Goal: Task Accomplishment & Management: Use online tool/utility

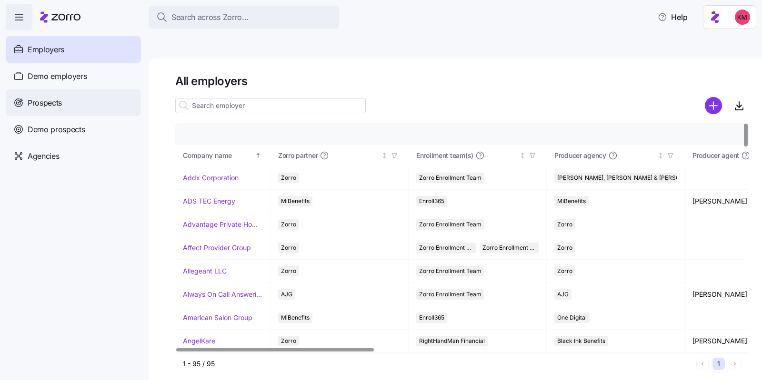
click at [51, 107] on span "Prospects" at bounding box center [45, 103] width 34 height 12
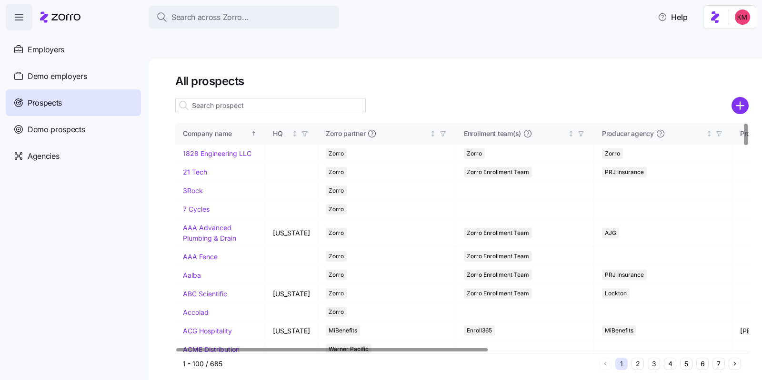
click at [686, 353] on div "1 - 100 / 685 1 2 3 4 5 6 7" at bounding box center [461, 363] width 573 height 21
click at [685, 358] on button "5" at bounding box center [686, 364] width 12 height 12
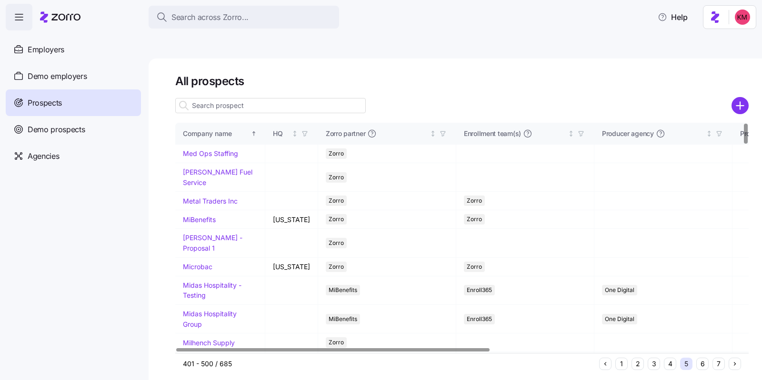
click at [717, 358] on button "7" at bounding box center [718, 364] width 12 height 12
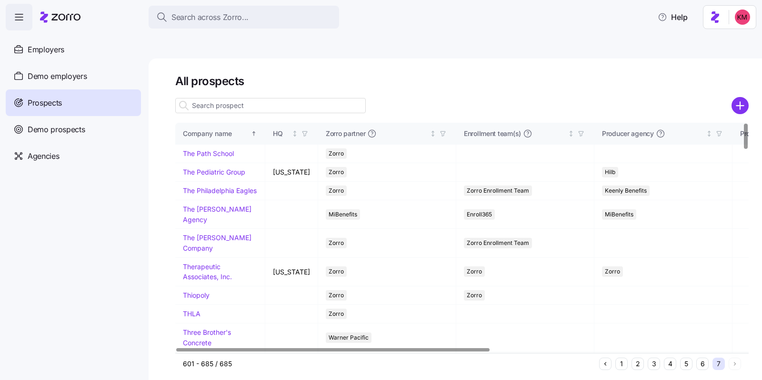
click at [701, 358] on button "6" at bounding box center [702, 364] width 12 height 12
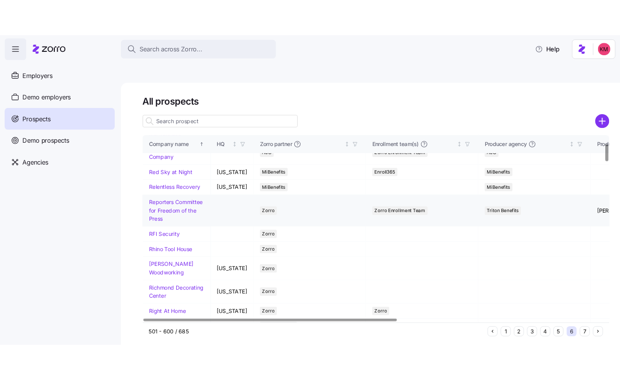
scroll to position [108, 0]
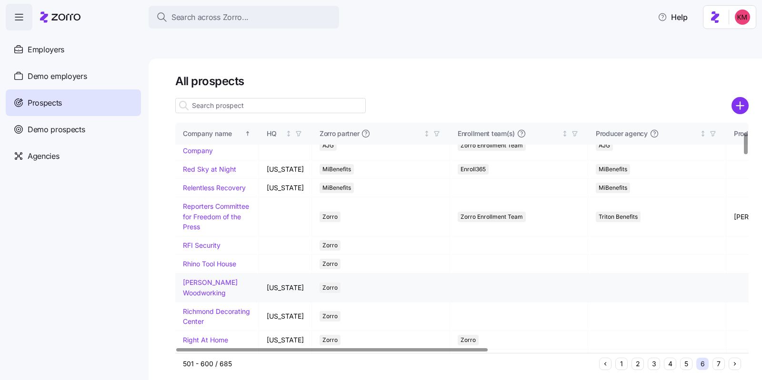
click at [197, 279] on link "[PERSON_NAME] Woodworking" at bounding box center [210, 288] width 55 height 19
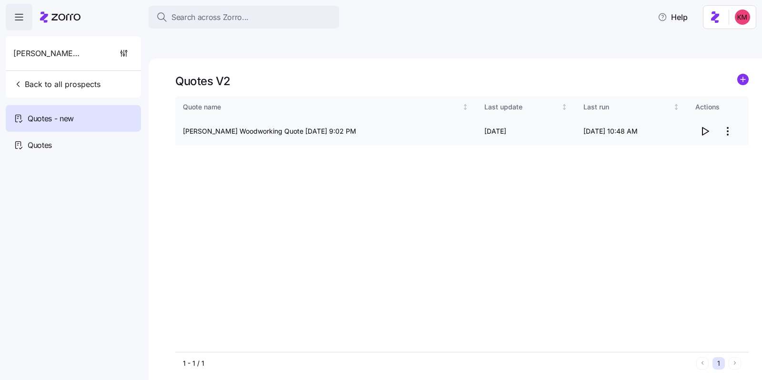
click at [707, 128] on icon "button" at bounding box center [705, 132] width 6 height 8
click at [40, 149] on span "Quotes" at bounding box center [40, 146] width 24 height 12
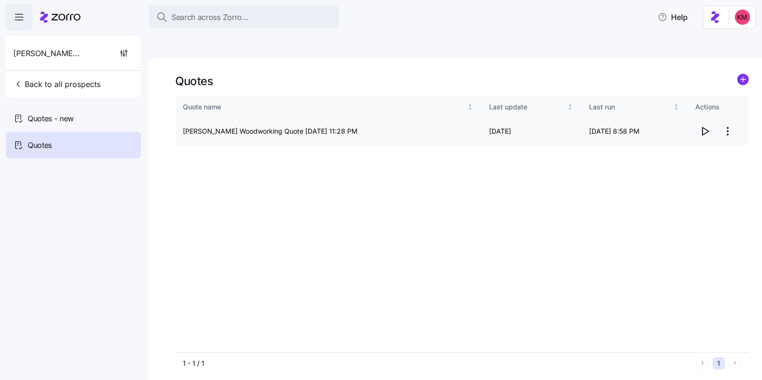
click at [703, 126] on icon "button" at bounding box center [704, 131] width 11 height 11
click at [65, 116] on span "Quotes - new" at bounding box center [51, 119] width 46 height 12
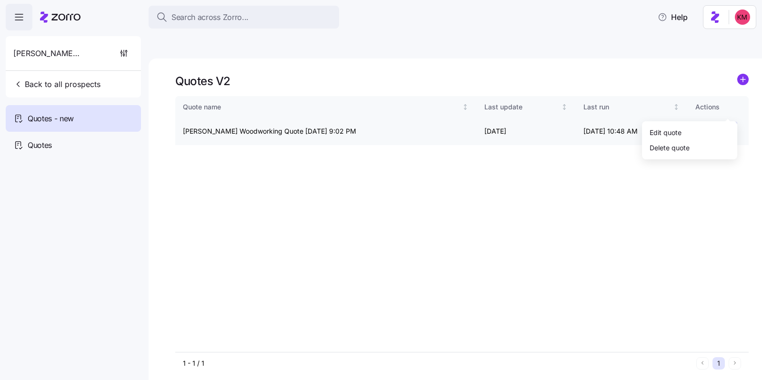
click at [735, 107] on html "Search across Zorro... Help Richey Woodworking Back to all prospects Quotes - n…" at bounding box center [381, 235] width 762 height 470
click at [679, 130] on div "Edit quote" at bounding box center [666, 132] width 32 height 10
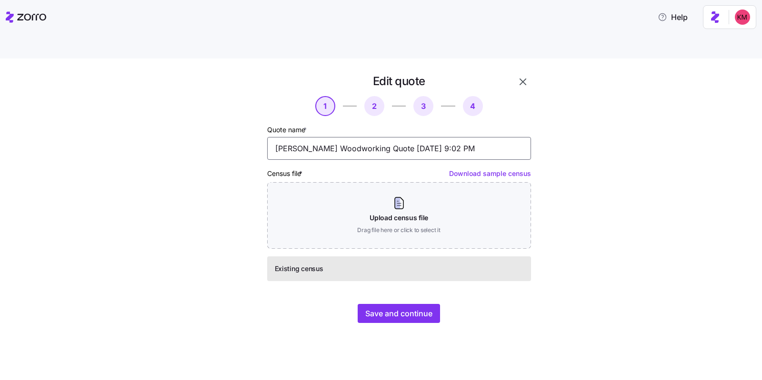
click at [359, 137] on input "[PERSON_NAME] Woodworking Quote [DATE] 9:02 PM" at bounding box center [399, 148] width 264 height 23
type input "Richey Woodworking BCBS MA Quote 09/04/2025 9:02 PM"
drag, startPoint x: 396, startPoint y: 291, endPoint x: 423, endPoint y: 257, distance: 43.4
click at [423, 257] on div "Edit quote 1 2 3 4 Quote name * Richey Woodworking BCBS MA Quote 09/04/2025 9:0…" at bounding box center [398, 199] width 271 height 258
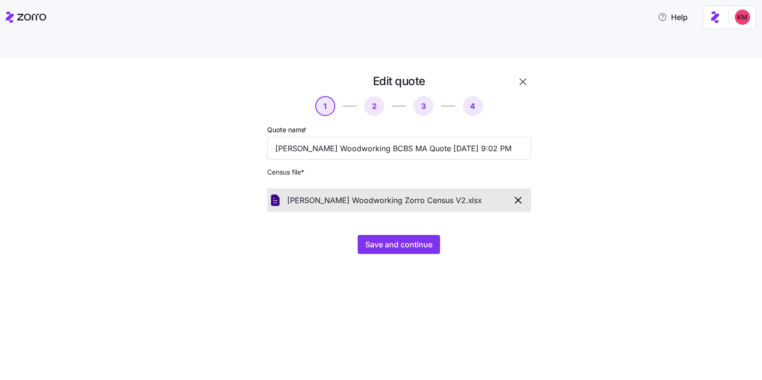
click at [170, 81] on div "Edit quote 1 2 3 4 Quote name * Richey Woodworking BCBS MA Quote 09/04/2025 9:0…" at bounding box center [388, 170] width 722 height 192
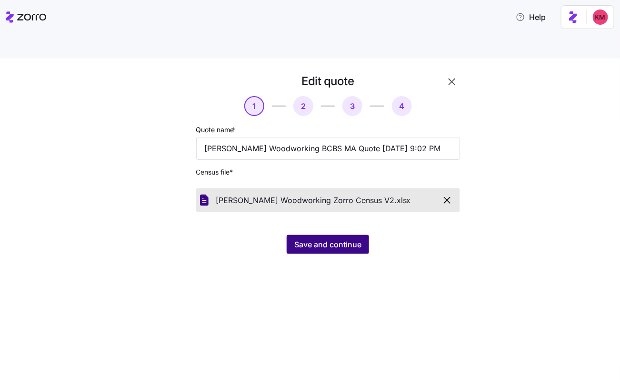
click at [347, 235] on button "Save and continue" at bounding box center [328, 244] width 82 height 19
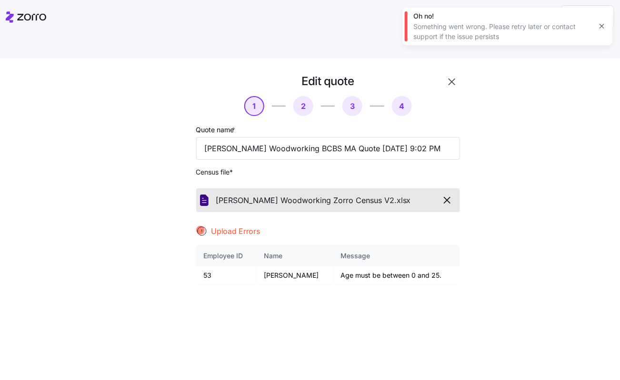
click at [443, 195] on icon "button" at bounding box center [446, 200] width 11 height 11
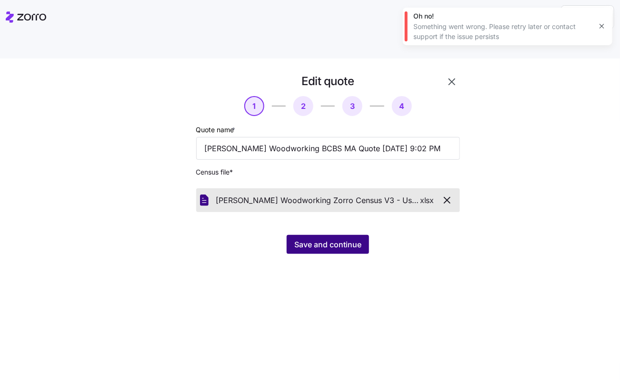
drag, startPoint x: 432, startPoint y: 193, endPoint x: 359, endPoint y: 219, distance: 77.6
click at [432, 193] on div "Edit quote 1 2 3 4 Quote name * Richey Woodworking BCBS MA Quote 09/04/2025 9:0…" at bounding box center [327, 164] width 271 height 188
click at [359, 239] on span "Save and continue" at bounding box center [327, 244] width 67 height 11
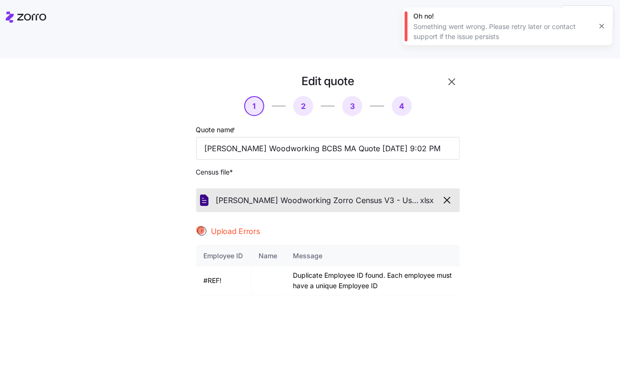
click at [446, 195] on icon "button" at bounding box center [446, 200] width 11 height 11
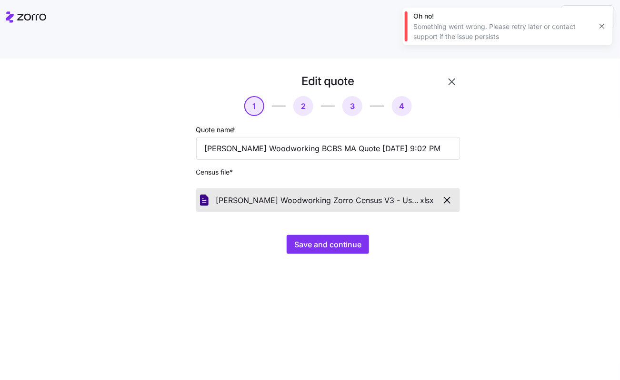
drag, startPoint x: 425, startPoint y: 198, endPoint x: 385, endPoint y: 200, distance: 40.1
click at [424, 198] on div "Edit quote 1 2 3 4 Quote name * Richey Woodworking BCBS MA Quote 09/04/2025 9:0…" at bounding box center [327, 164] width 271 height 188
click at [333, 204] on div "Edit quote 1 2 3 4 Quote name * Richey Woodworking BCBS MA Quote 09/04/2025 9:0…" at bounding box center [327, 164] width 271 height 188
click at [339, 239] on span "Save and continue" at bounding box center [327, 244] width 67 height 11
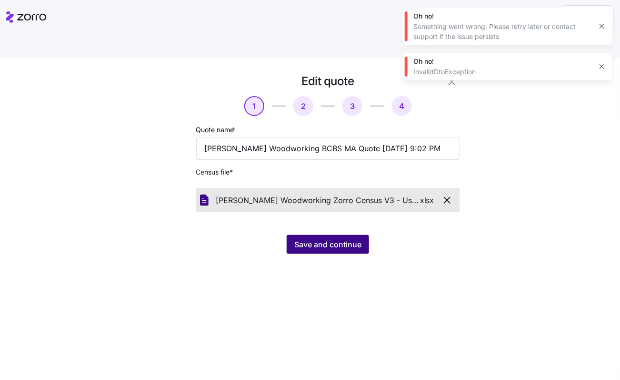
click at [363, 235] on button "Save and continue" at bounding box center [328, 244] width 82 height 19
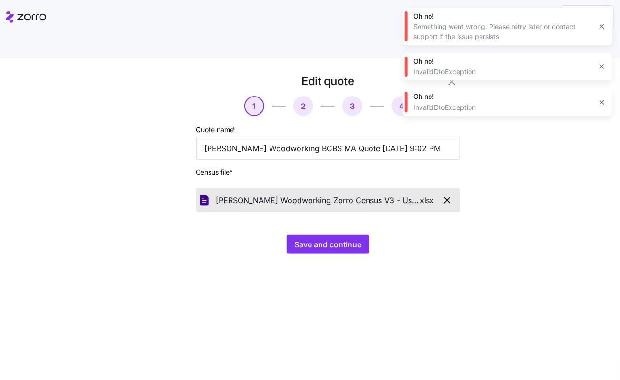
click at [450, 195] on icon "button" at bounding box center [446, 200] width 11 height 11
click at [322, 210] on div "Edit quote 1 2 3 4 Quote name * Richey Woodworking BCBS MA Quote 09/04/2025 9:0…" at bounding box center [327, 164] width 271 height 188
click at [327, 239] on span "Save and continue" at bounding box center [327, 244] width 67 height 11
click at [184, 87] on div at bounding box center [165, 164] width 54 height 188
click at [39, 17] on icon at bounding box center [26, 16] width 40 height 11
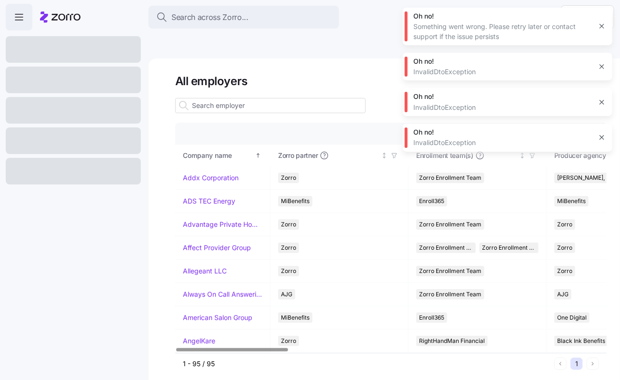
click at [600, 26] on icon "button" at bounding box center [602, 26] width 8 height 8
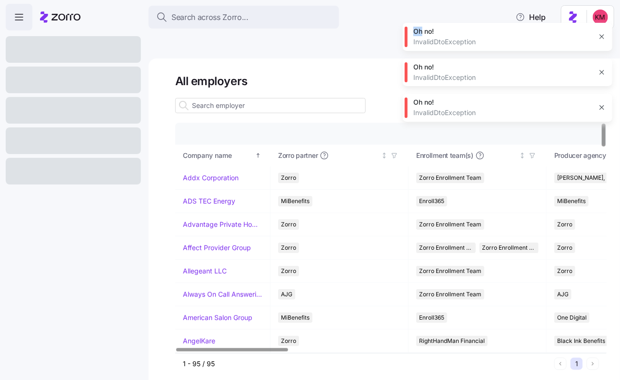
click at [600, 26] on div "Oh no! Something went wrong. Please retry later or contact support if the issue…" at bounding box center [508, 65] width 210 height 114
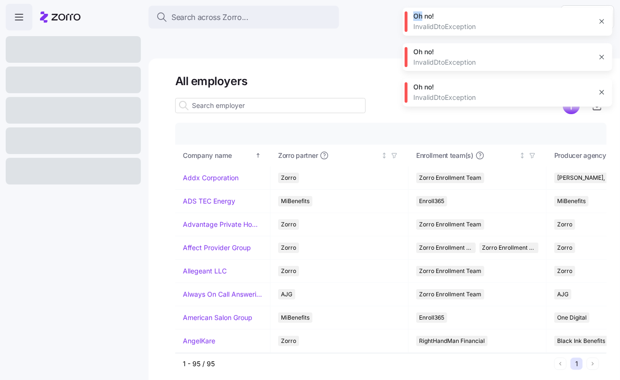
click at [600, 26] on button "button" at bounding box center [601, 21] width 13 height 13
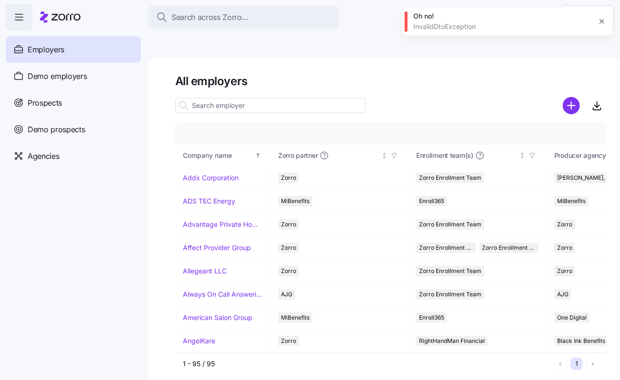
click at [600, 26] on button "button" at bounding box center [601, 21] width 13 height 13
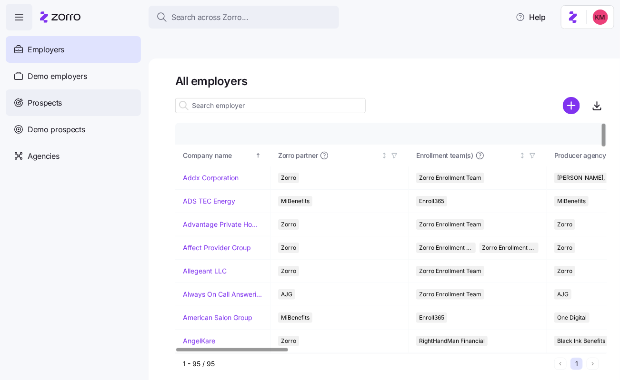
click at [63, 96] on div "Prospects" at bounding box center [73, 103] width 135 height 27
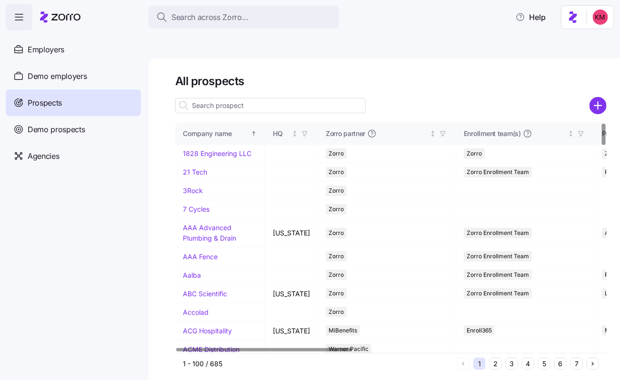
click at [540, 358] on button "5" at bounding box center [544, 364] width 12 height 12
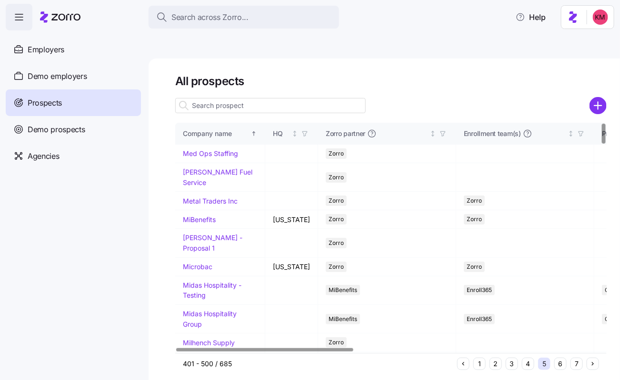
click at [563, 358] on button "6" at bounding box center [560, 364] width 12 height 12
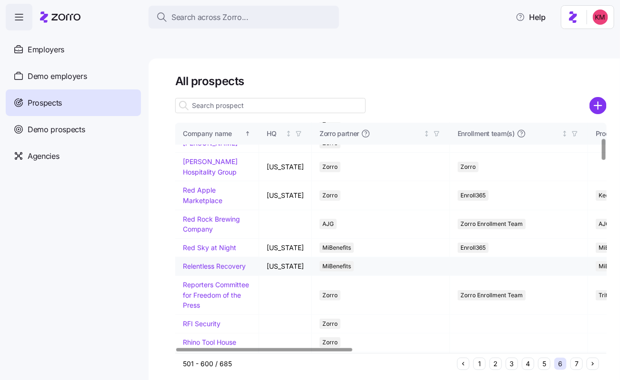
scroll to position [185, 0]
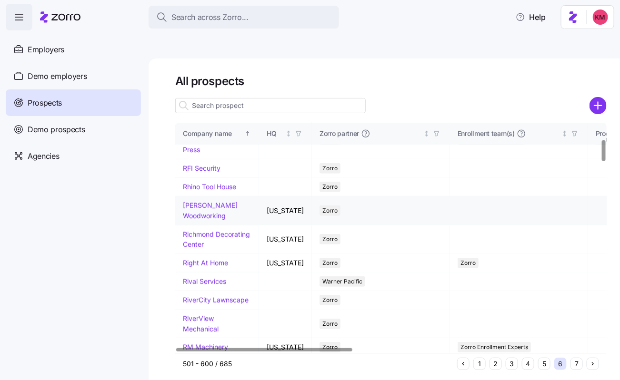
click at [201, 208] on link "Richey Woodworking" at bounding box center [210, 210] width 55 height 19
drag, startPoint x: 199, startPoint y: 211, endPoint x: 202, endPoint y: 206, distance: 6.2
click at [198, 211] on link "Richey Woodworking" at bounding box center [210, 210] width 55 height 19
click at [202, 206] on td "Richey Woodworking" at bounding box center [217, 211] width 84 height 29
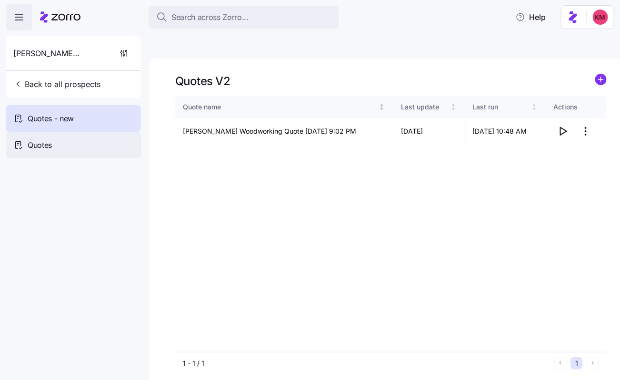
click at [80, 146] on div "Quotes" at bounding box center [73, 145] width 135 height 27
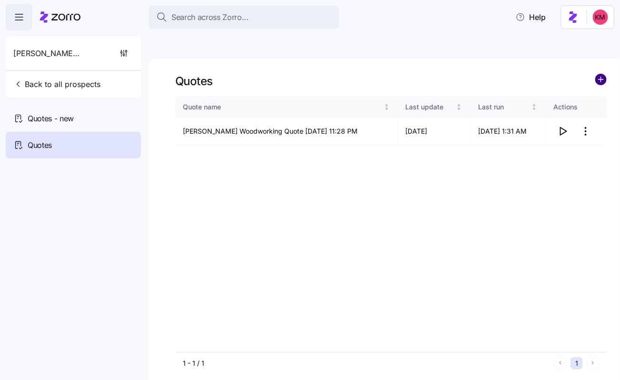
click at [599, 74] on circle "add icon" at bounding box center [601, 79] width 10 height 10
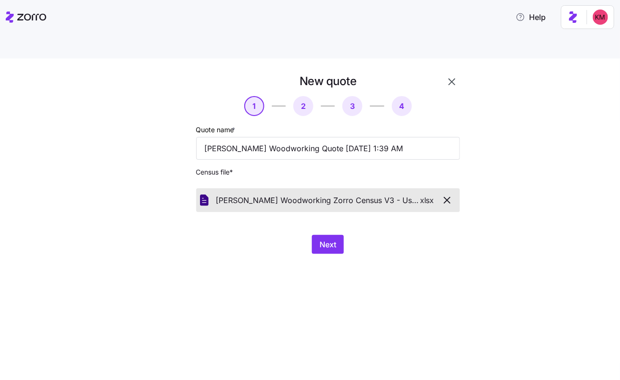
click at [302, 235] on div "Next" at bounding box center [328, 244] width 264 height 19
click at [327, 239] on span "Next" at bounding box center [328, 244] width 17 height 11
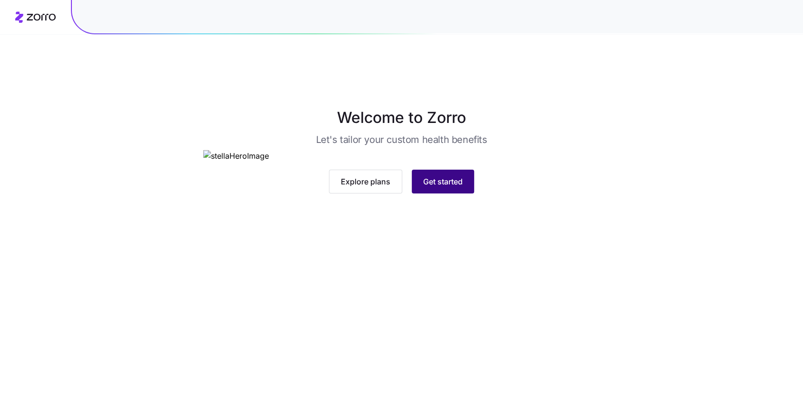
click at [460, 187] on span "Get started" at bounding box center [443, 181] width 40 height 11
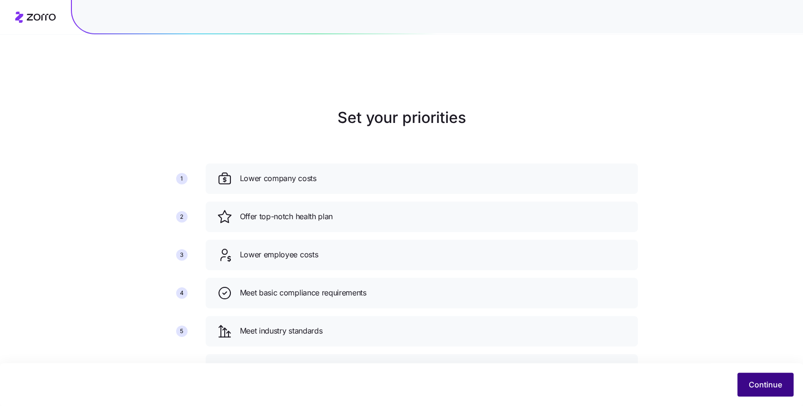
click at [762, 375] on button "Continue" at bounding box center [766, 384] width 56 height 24
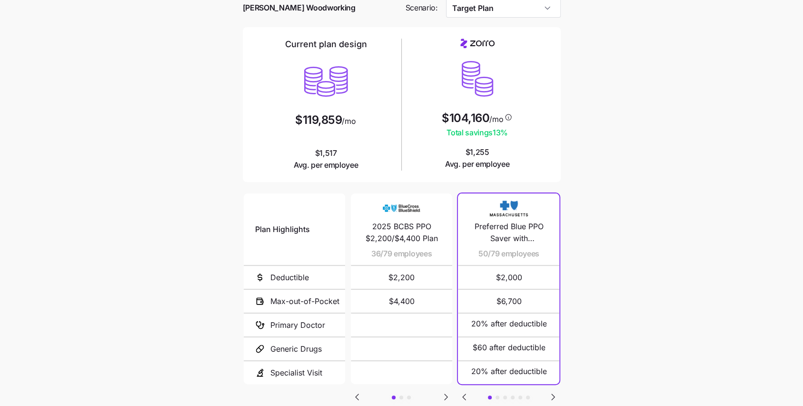
scroll to position [114, 0]
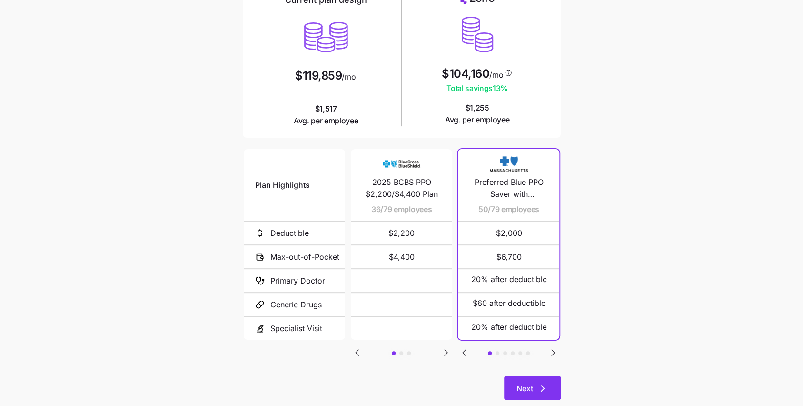
click at [528, 376] on button "Next" at bounding box center [532, 388] width 57 height 24
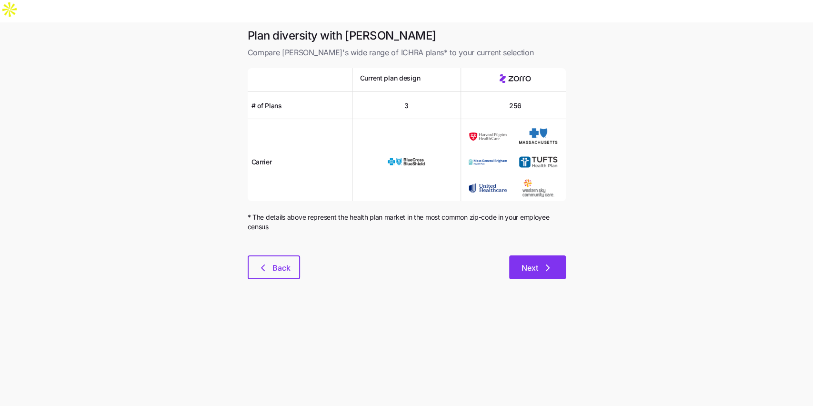
click at [540, 262] on span "Next" at bounding box center [537, 267] width 32 height 11
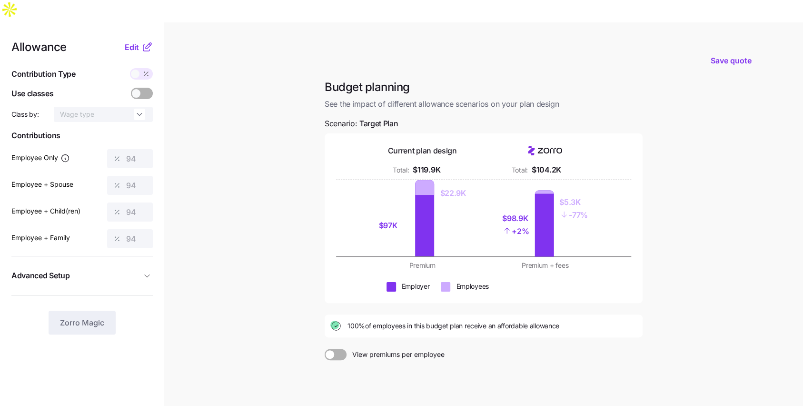
click at [157, 252] on nav "Allowance Edit Contribution Type Use classes Class by: Wage type Contributions …" at bounding box center [82, 256] width 164 height 468
click at [143, 271] on icon "button" at bounding box center [147, 276] width 10 height 10
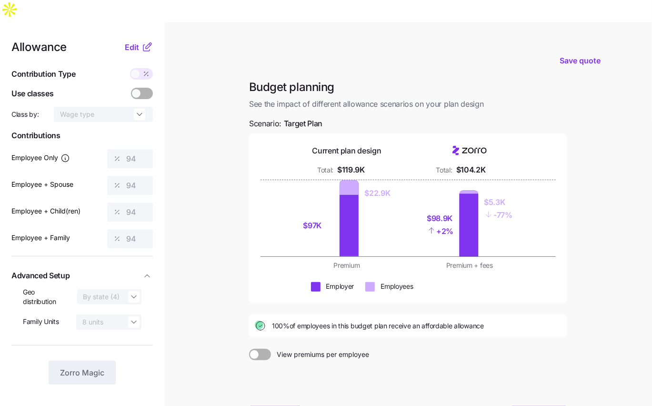
click at [292, 381] on div at bounding box center [408, 383] width 318 height 46
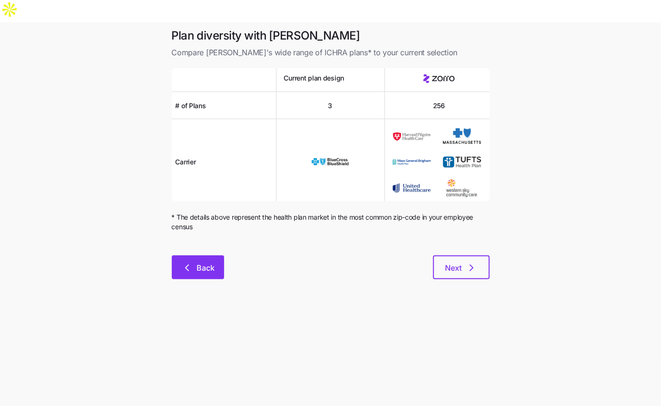
click at [212, 255] on button "Back" at bounding box center [198, 267] width 52 height 24
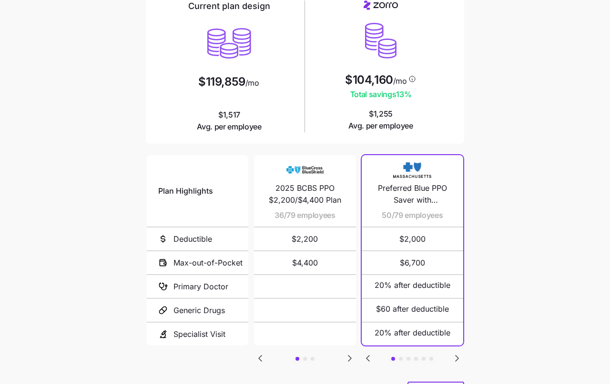
scroll to position [135, 0]
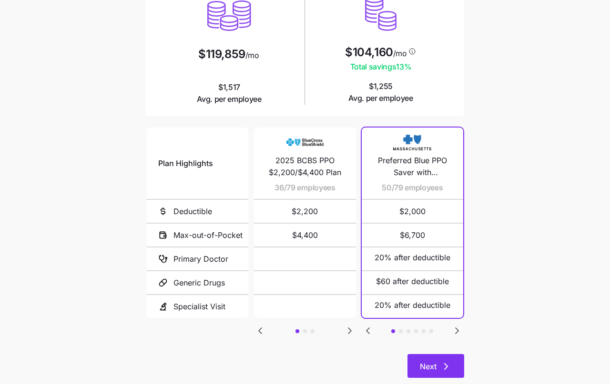
click at [447, 354] on button "Next" at bounding box center [435, 366] width 57 height 24
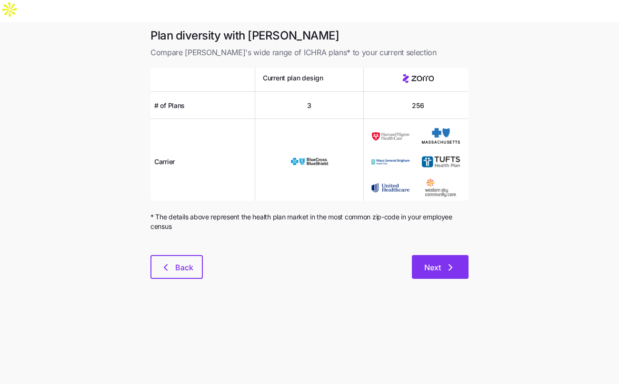
click at [432, 262] on span "Next" at bounding box center [432, 267] width 17 height 11
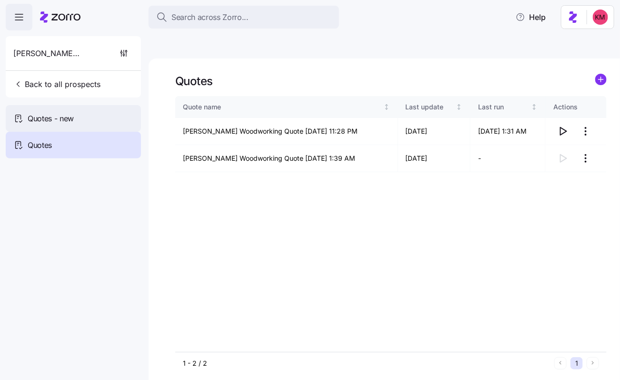
click at [77, 116] on div "Quotes - new" at bounding box center [73, 118] width 135 height 27
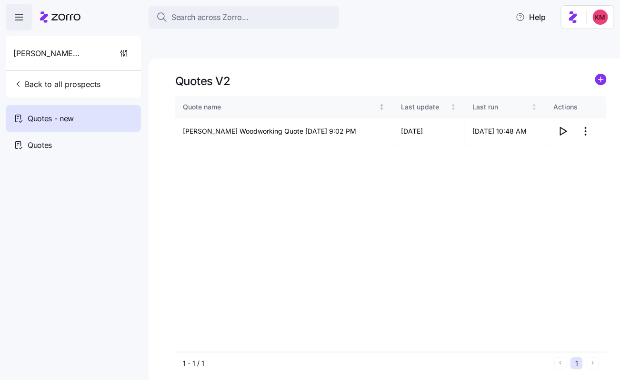
click at [601, 77] on icon "add icon" at bounding box center [601, 79] width 0 height 5
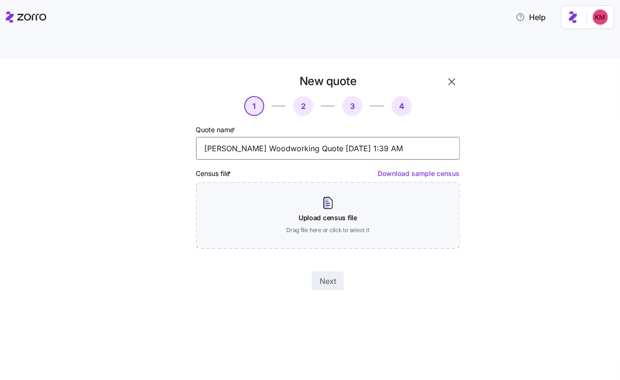
click at [280, 137] on input "Richey Woodworking Quote 09/19/2025 1:39 AM" at bounding box center [328, 148] width 264 height 23
type input "Richey Woodworking BCBS MA Quote 09/19/2025 1:39 AM"
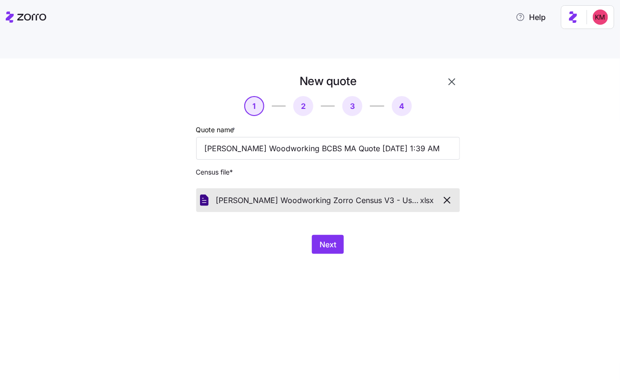
drag, startPoint x: 431, startPoint y: 206, endPoint x: 372, endPoint y: 224, distance: 61.6
click at [431, 207] on div "New quote 1 2 3 4 Quote name * Richey Woodworking BCBS MA Quote 09/19/2025 1:39…" at bounding box center [327, 164] width 271 height 188
click at [348, 235] on div "Next" at bounding box center [328, 244] width 264 height 19
click at [331, 239] on span "Next" at bounding box center [328, 244] width 17 height 11
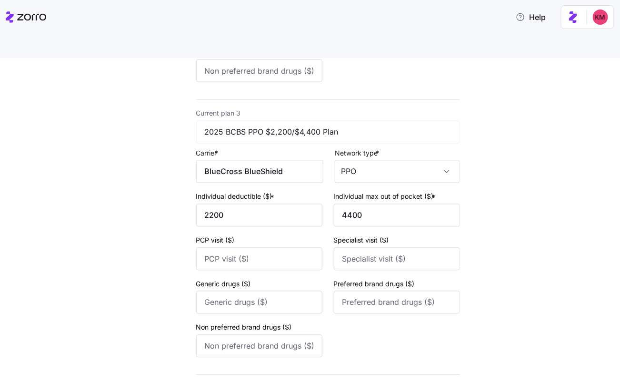
scroll to position [640, 0]
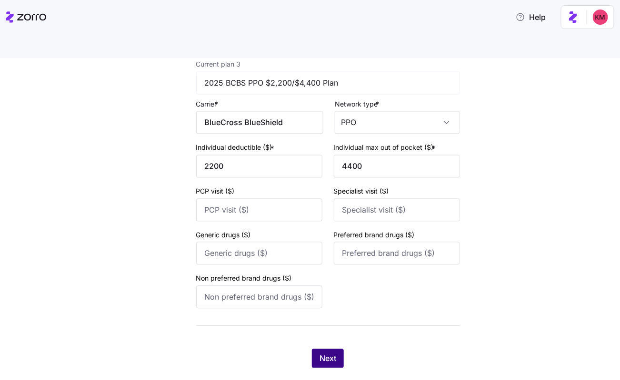
click at [325, 353] on span "Next" at bounding box center [328, 358] width 17 height 11
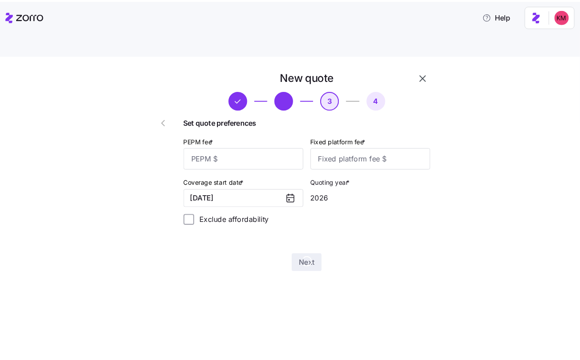
scroll to position [0, 0]
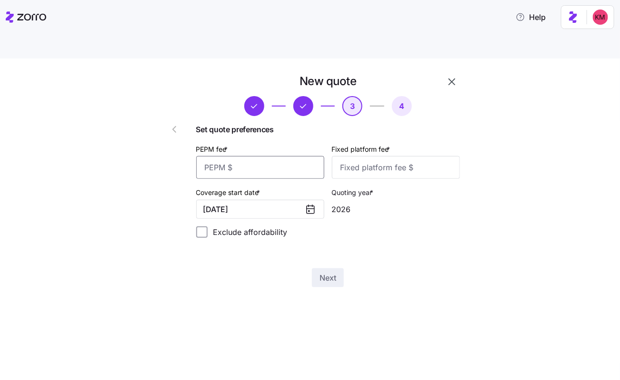
click at [268, 156] on input "PEPM fee *" at bounding box center [260, 167] width 128 height 23
type input "62"
type input "100"
click at [333, 272] on span "Next" at bounding box center [328, 277] width 17 height 11
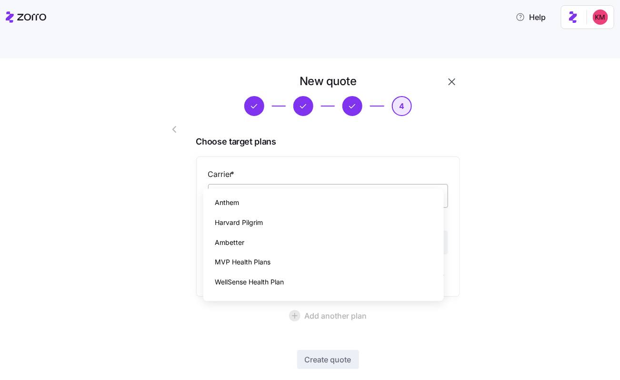
click at [303, 184] on input "Carrier *" at bounding box center [328, 196] width 240 height 24
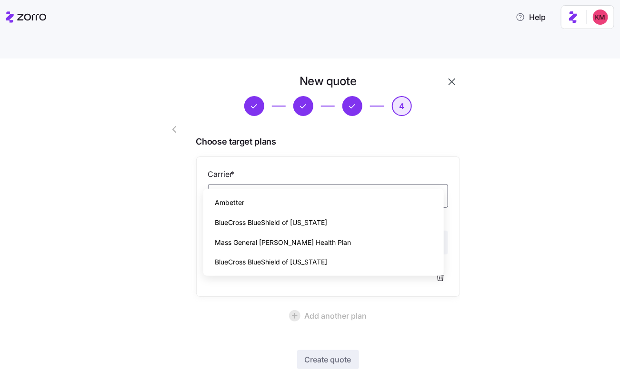
click at [308, 262] on span "BlueCross BlueShield of Massachusetts" at bounding box center [271, 262] width 112 height 10
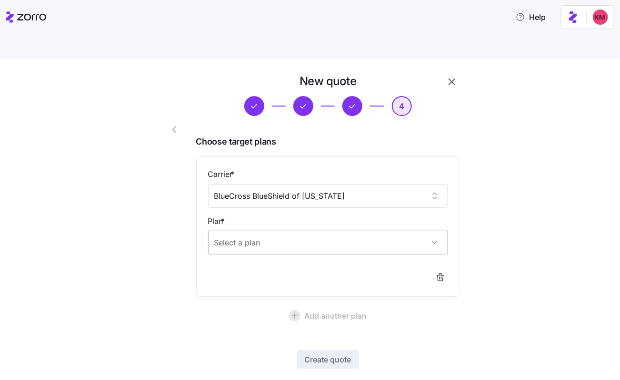
type input "BlueCross BlueShield of Massachusetts"
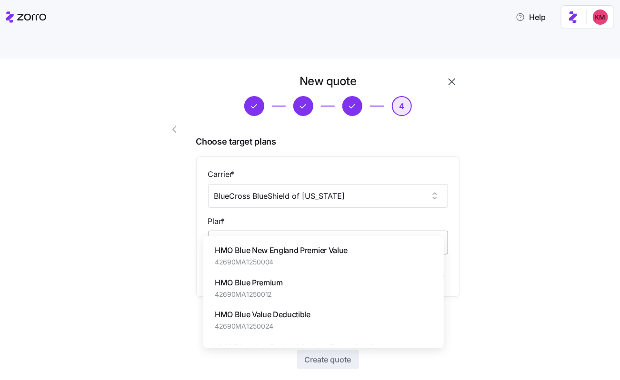
click at [303, 231] on input "Plan *" at bounding box center [328, 243] width 240 height 24
paste input "BCBS MA Preferred Blue® PPO Saver with Copayment"
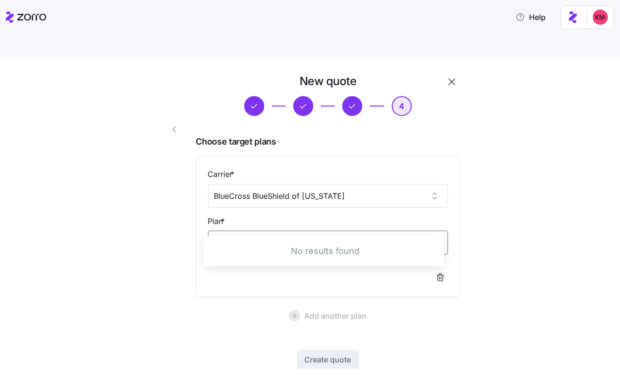
drag, startPoint x: 233, startPoint y: 219, endPoint x: 148, endPoint y: 216, distance: 85.3
click at [148, 216] on div "New quote 4 Choose target plans Carrier * BlueCross BlueShield of Massachusetts…" at bounding box center [301, 236] width 326 height 332
click at [352, 231] on input "MA Preferred Blue® PPO Saver with Copayment" at bounding box center [328, 243] width 240 height 24
drag, startPoint x: 260, startPoint y: 220, endPoint x: 175, endPoint y: 219, distance: 85.3
click at [175, 219] on div "New quote 4 Choose target plans Carrier * BlueCross BlueShield of Massachusetts…" at bounding box center [301, 236] width 326 height 332
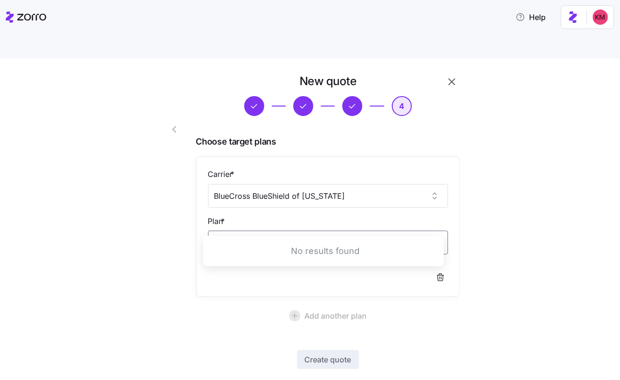
drag, startPoint x: 232, startPoint y: 220, endPoint x: 174, endPoint y: 216, distance: 58.2
click at [170, 217] on div "New quote 4 Choose target plans Carrier * BlueCross BlueShield of Massachusetts…" at bounding box center [301, 236] width 326 height 332
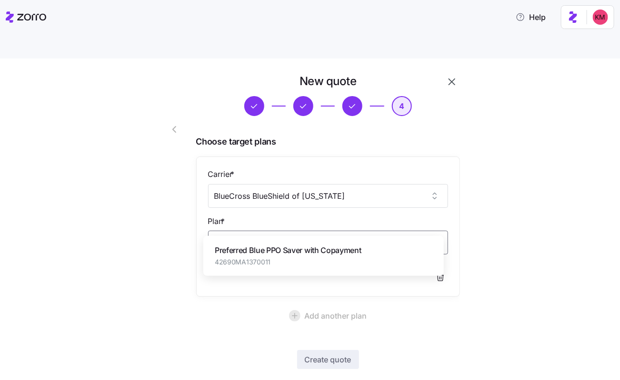
paste input "BCBS MA Preferred Blue®"
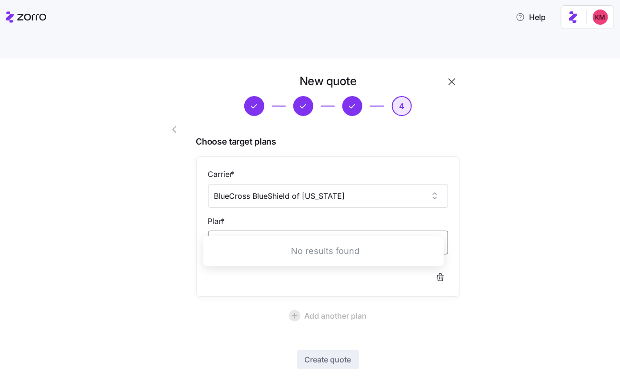
drag, startPoint x: 279, startPoint y: 219, endPoint x: 187, endPoint y: 217, distance: 92.4
click at [185, 219] on div "New quote 4 Choose target plans Carrier * BlueCross BlueShield of Massachusetts…" at bounding box center [301, 236] width 326 height 332
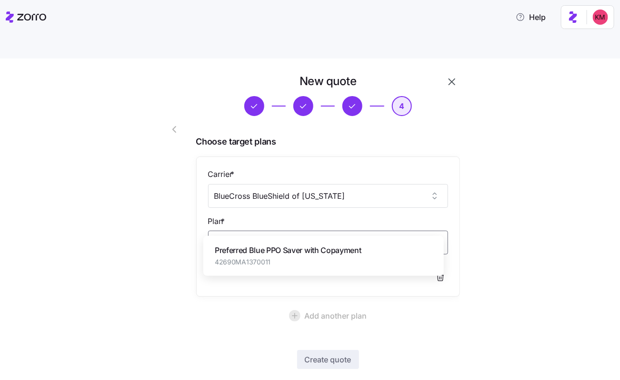
click at [338, 253] on span "Preferred Blue PPO Saver with Copayment" at bounding box center [288, 251] width 147 height 12
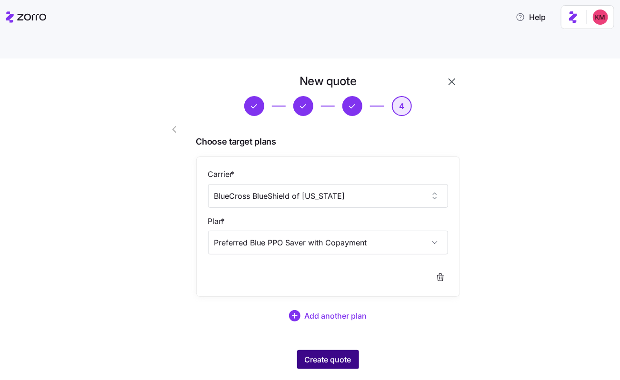
type input "Preferred Blue PPO Saver with Copayment"
click at [328, 354] on span "Create quote" at bounding box center [328, 359] width 47 height 11
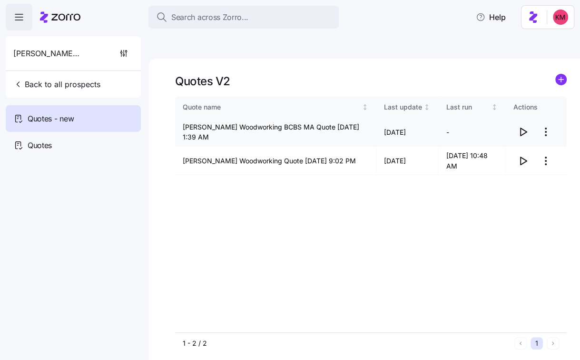
click at [524, 128] on icon "button" at bounding box center [524, 132] width 6 height 8
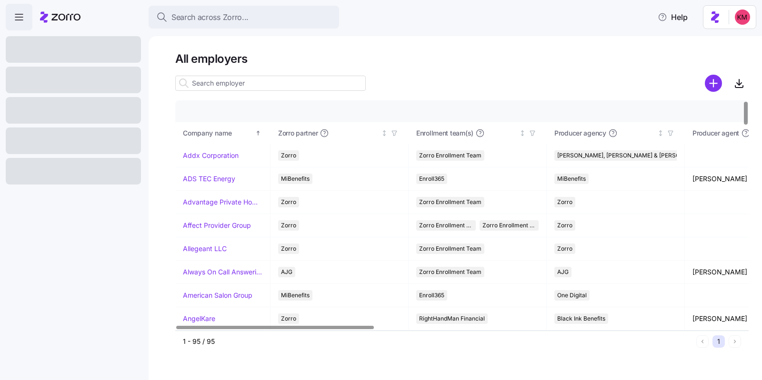
click at [244, 79] on input at bounding box center [270, 83] width 190 height 15
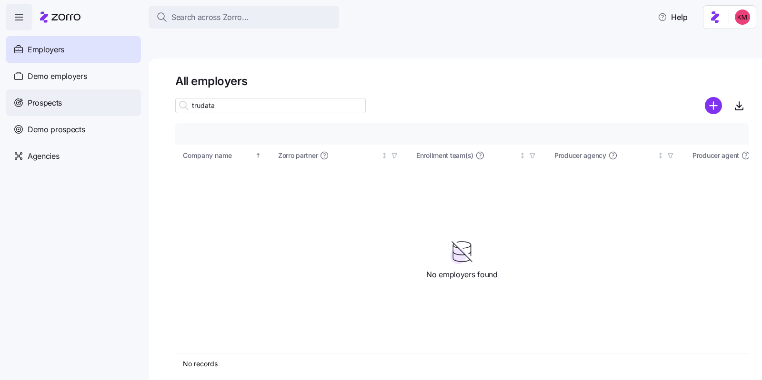
type input "trudata"
click at [69, 109] on div "Prospects" at bounding box center [73, 103] width 135 height 27
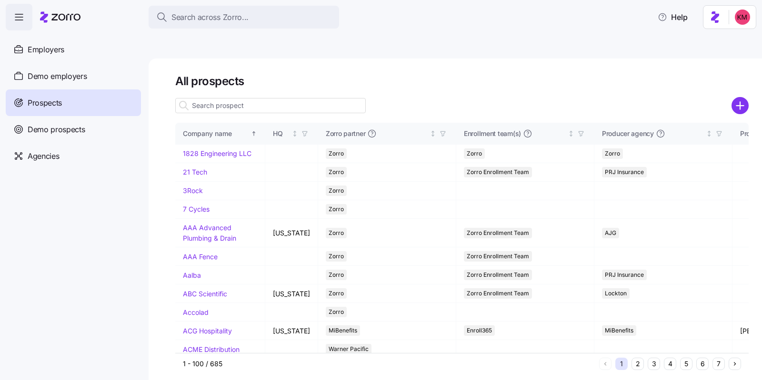
click at [219, 98] on input at bounding box center [270, 105] width 190 height 15
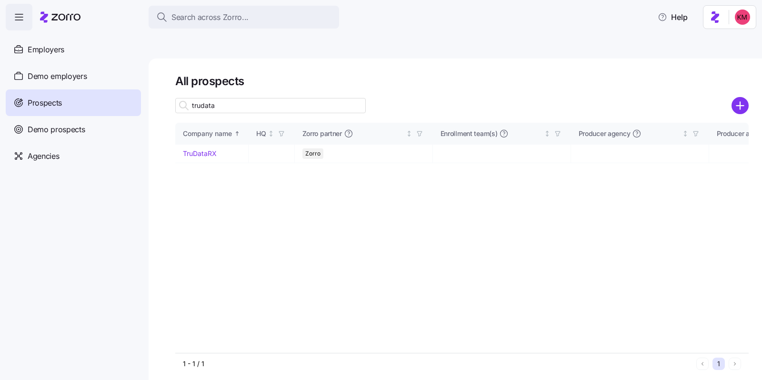
type input "trudata"
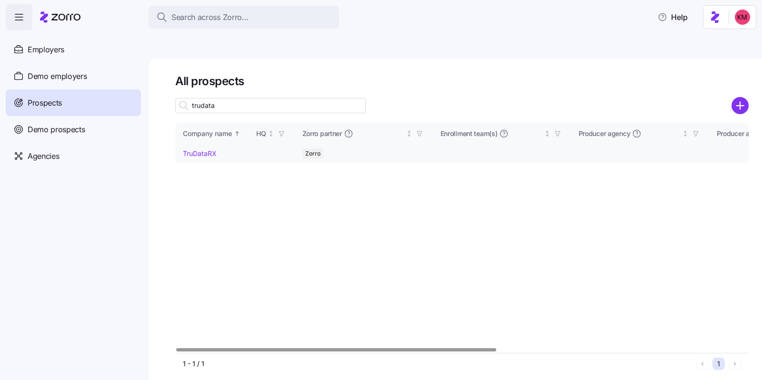
click at [196, 145] on td "TruDataRX" at bounding box center [211, 154] width 73 height 19
click at [197, 150] on link "TruDataRX" at bounding box center [200, 154] width 34 height 8
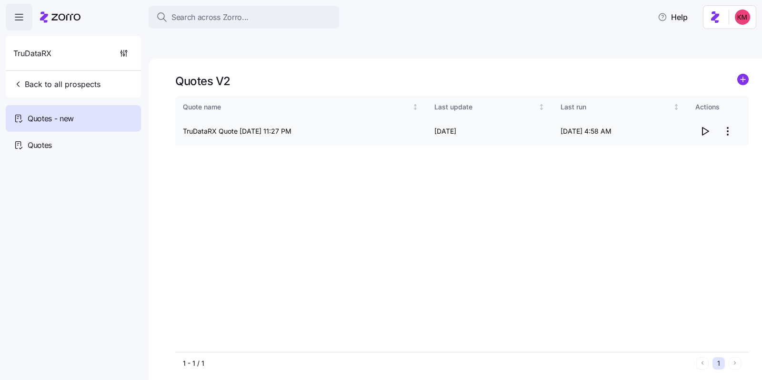
click at [710, 122] on span "button" at bounding box center [705, 131] width 18 height 18
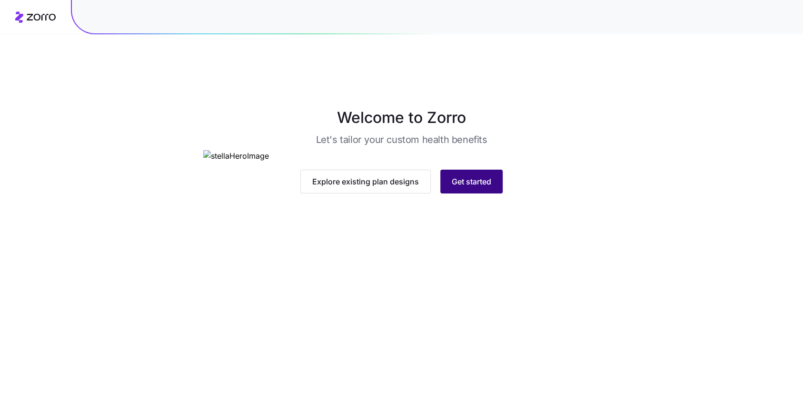
click at [470, 193] on button "Get started" at bounding box center [471, 182] width 62 height 24
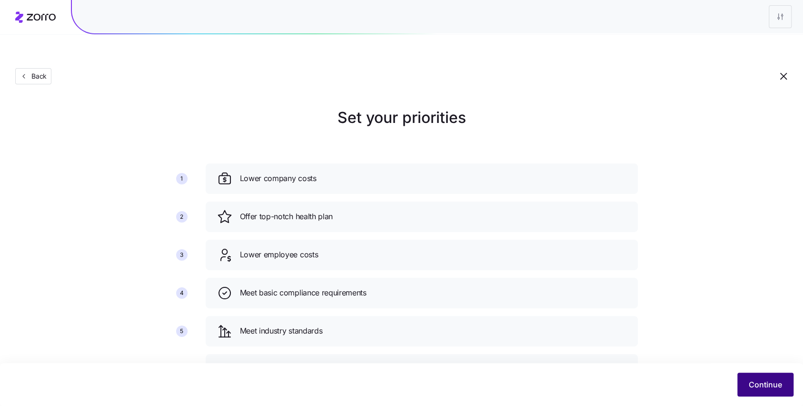
click at [743, 381] on button "Continue" at bounding box center [766, 384] width 56 height 24
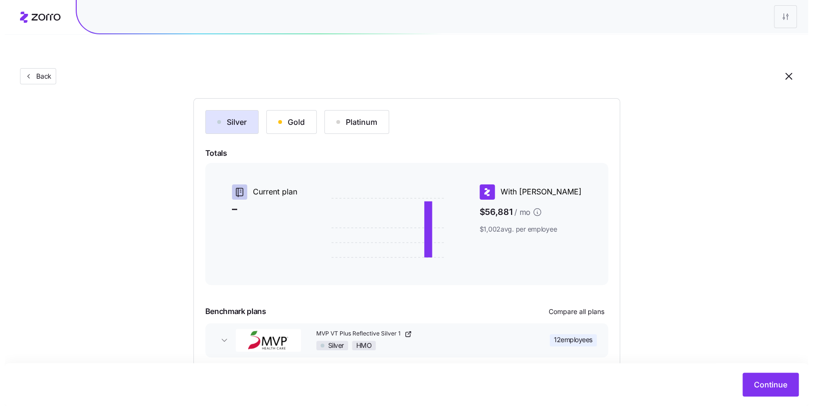
scroll to position [119, 0]
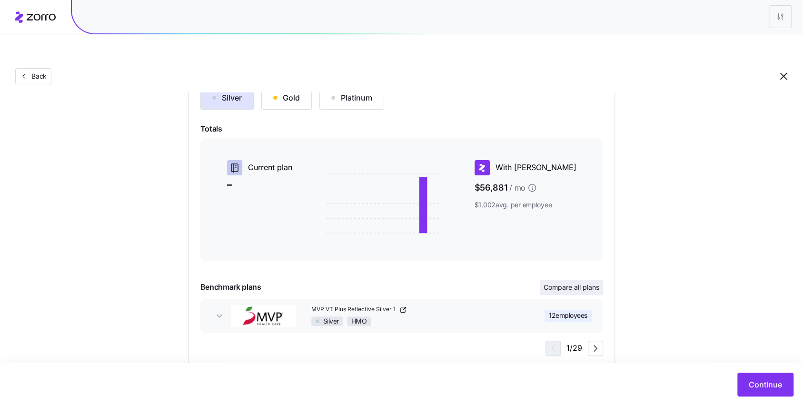
click at [555, 282] on span "Compare all plans" at bounding box center [572, 287] width 56 height 10
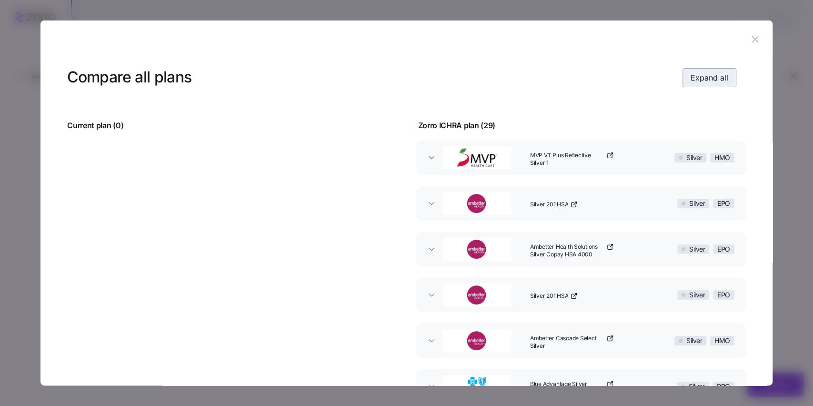
click at [701, 76] on span "Expand all" at bounding box center [709, 77] width 38 height 11
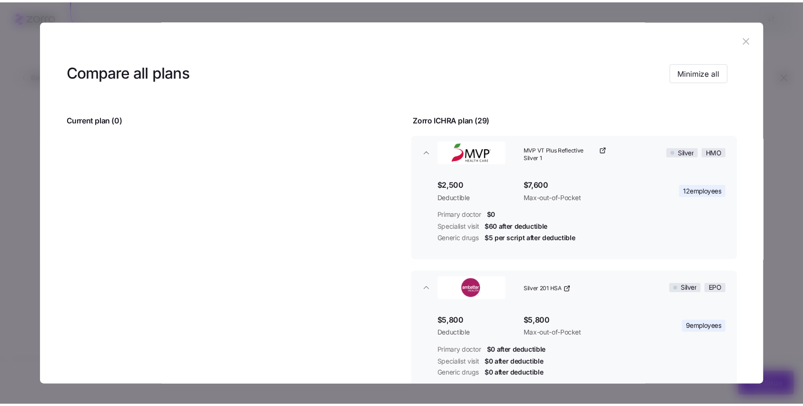
scroll to position [0, 0]
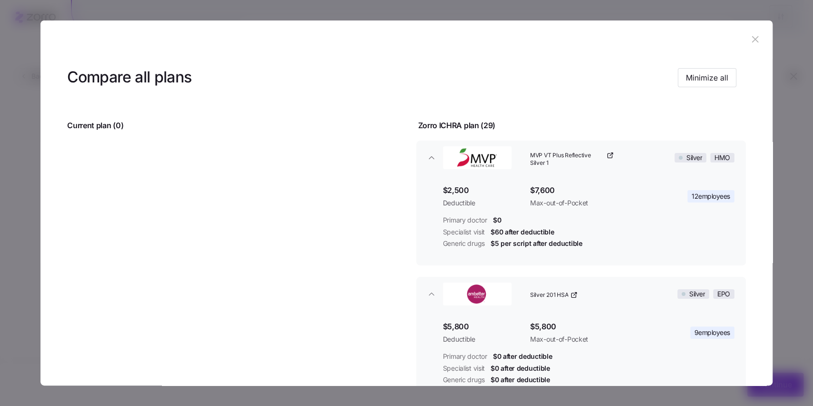
click at [750, 38] on icon "button" at bounding box center [755, 39] width 10 height 10
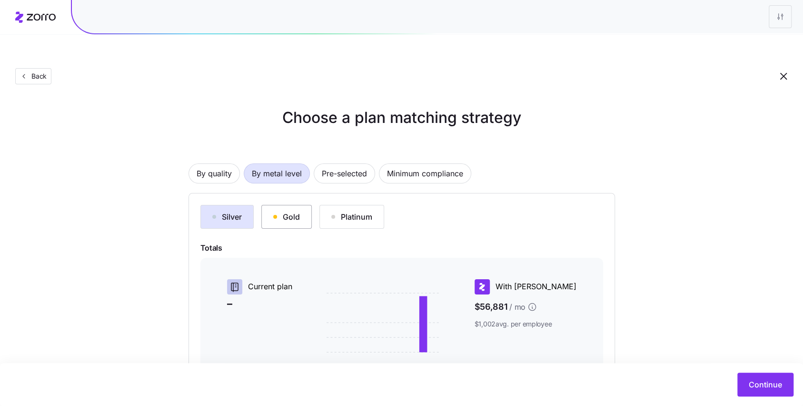
click at [271, 205] on button "Gold" at bounding box center [286, 217] width 50 height 24
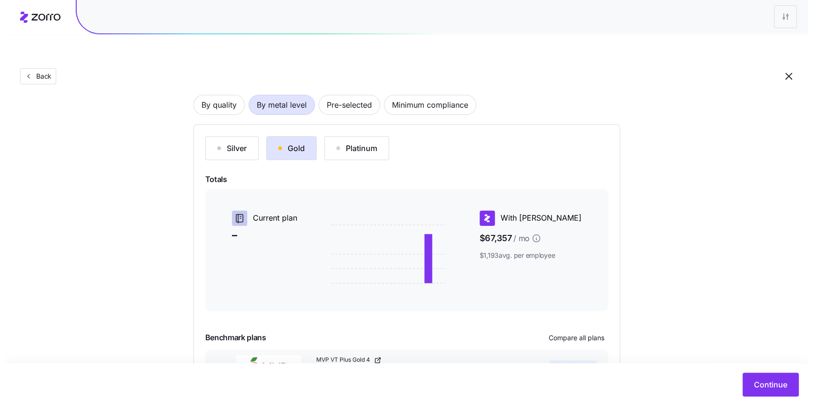
scroll to position [119, 0]
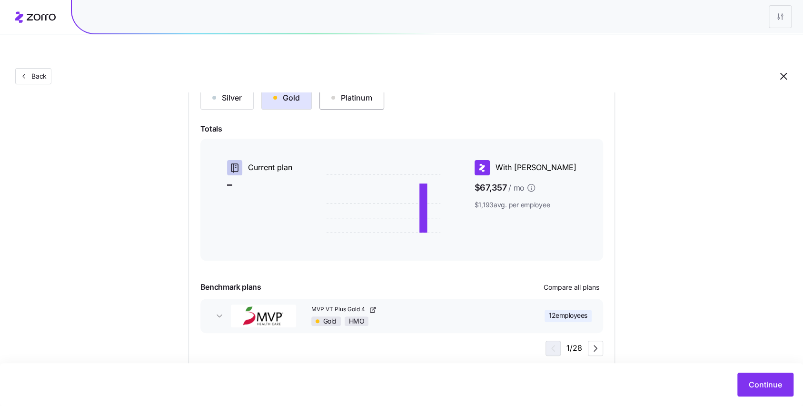
click at [345, 86] on button "Platinum" at bounding box center [352, 98] width 65 height 24
click at [565, 282] on span "Compare all plans" at bounding box center [572, 287] width 56 height 10
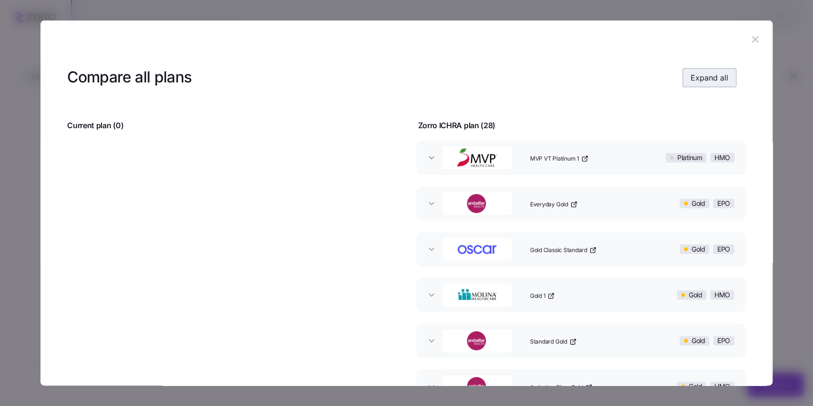
click at [705, 71] on button "Expand all" at bounding box center [709, 77] width 54 height 19
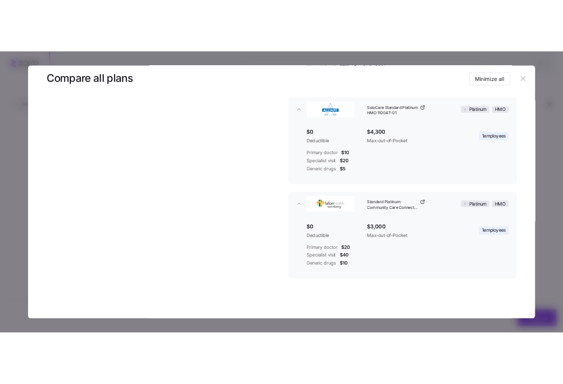
scroll to position [3615, 0]
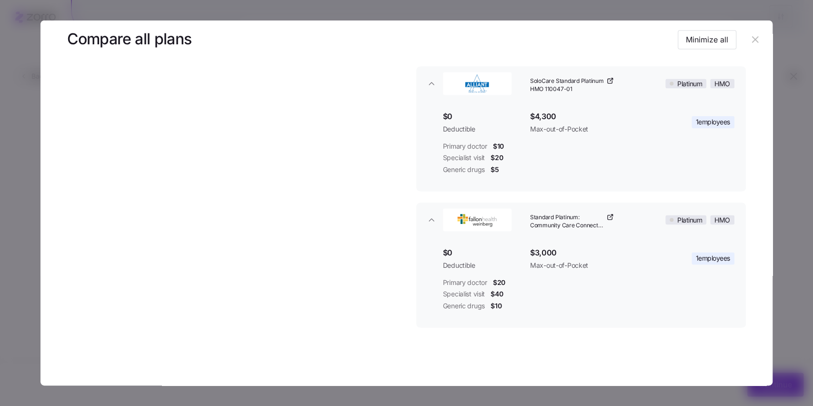
click at [740, 37] on header "Compare all plans Minimize all" at bounding box center [406, 39] width 678 height 38
click at [750, 36] on icon "button" at bounding box center [755, 39] width 10 height 10
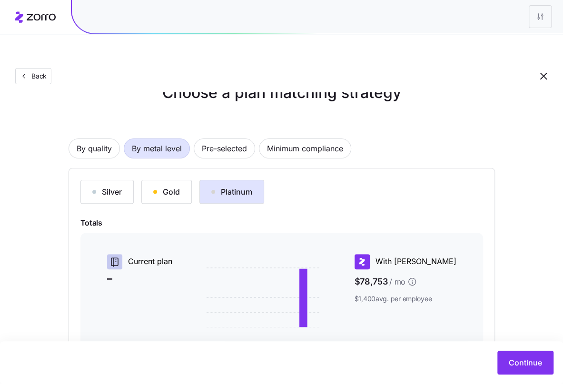
scroll to position [51, 0]
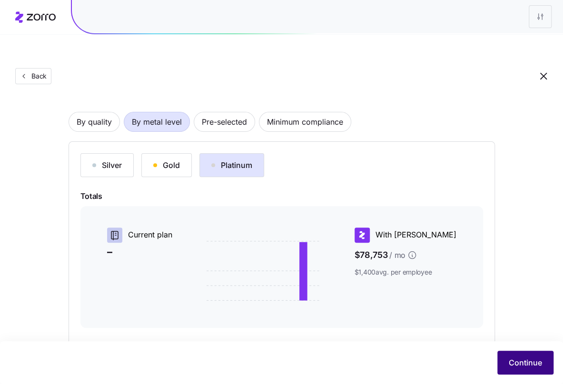
click at [546, 361] on button "Continue" at bounding box center [526, 363] width 56 height 24
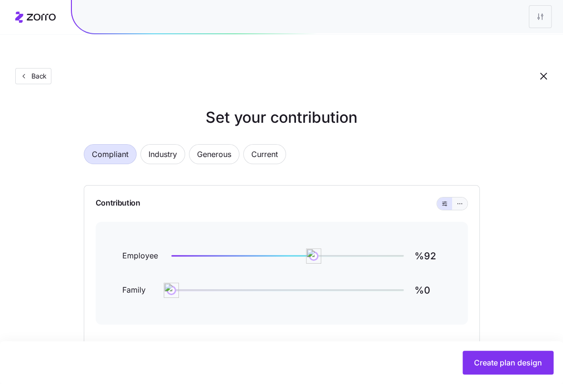
click at [454, 198] on button "button" at bounding box center [459, 204] width 15 height 12
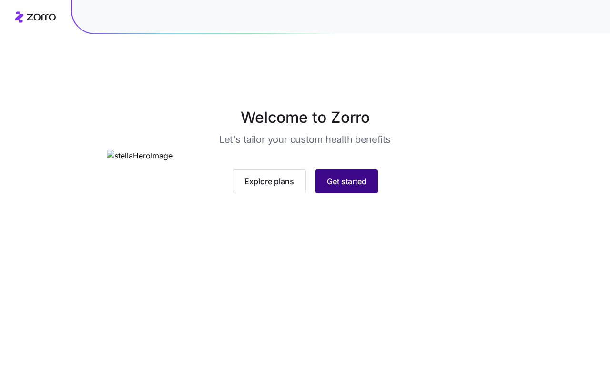
click at [355, 187] on span "Get started" at bounding box center [347, 181] width 40 height 11
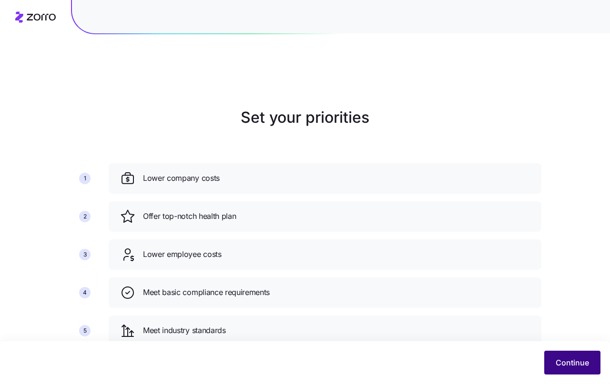
click at [570, 365] on span "Continue" at bounding box center [571, 362] width 33 height 11
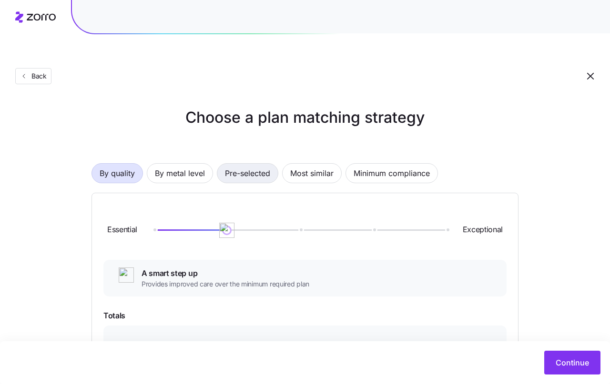
click at [239, 164] on span "Pre-selected" at bounding box center [247, 173] width 45 height 19
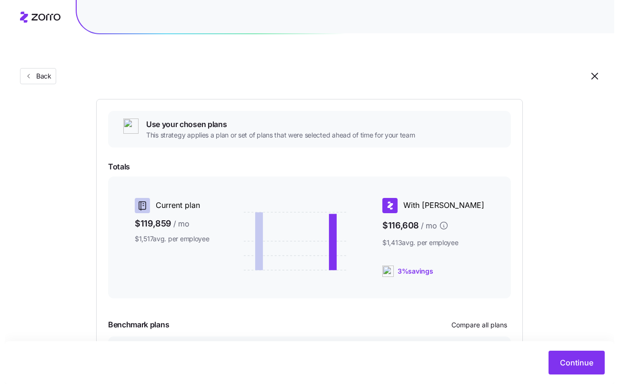
scroll to position [153, 0]
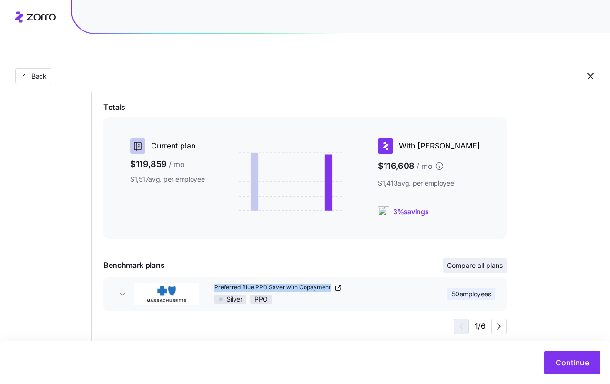
click at [488, 261] on span "Compare all plans" at bounding box center [475, 266] width 56 height 10
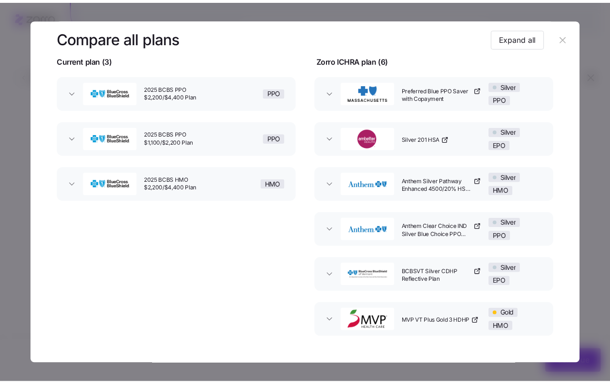
scroll to position [0, 0]
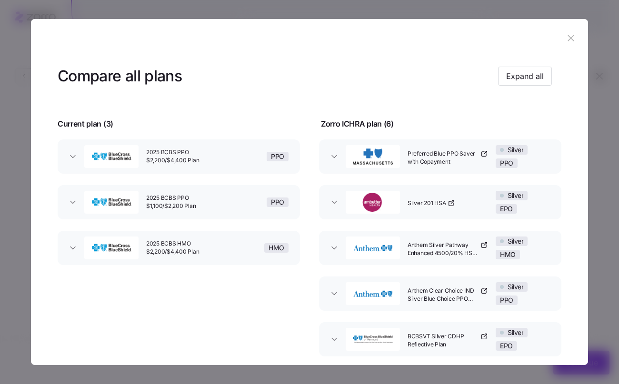
click at [566, 33] on icon "button" at bounding box center [571, 38] width 10 height 10
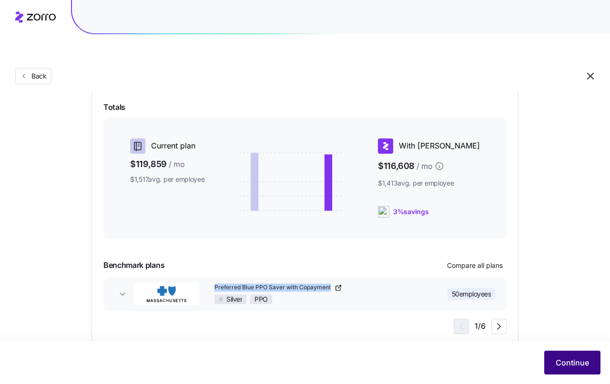
click at [590, 371] on button "Continue" at bounding box center [572, 363] width 56 height 24
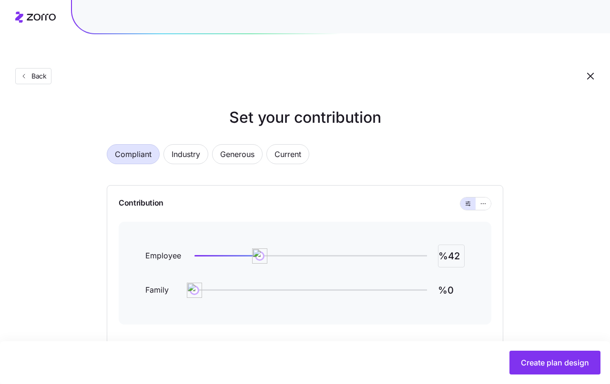
click at [449, 245] on input "%42" at bounding box center [451, 256] width 27 height 23
type input "%94"
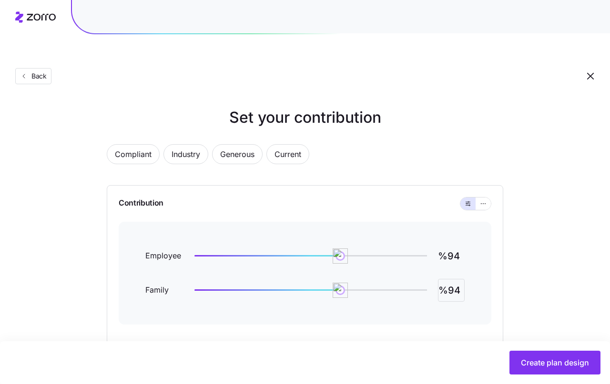
type input "%94"
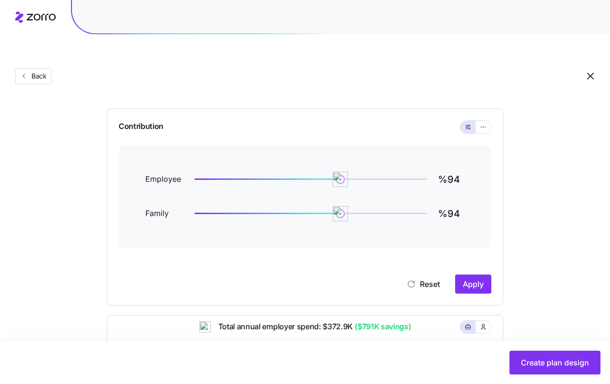
scroll to position [81, 0]
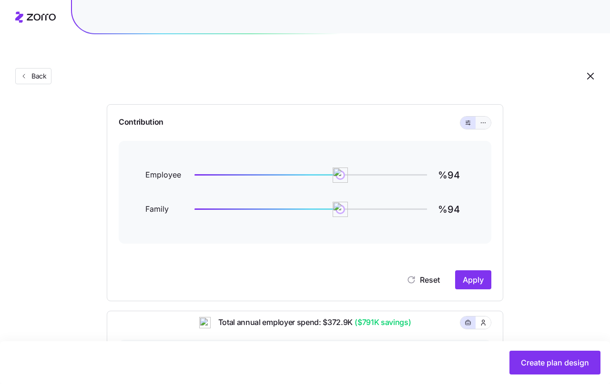
click at [481, 117] on button "button" at bounding box center [482, 123] width 15 height 12
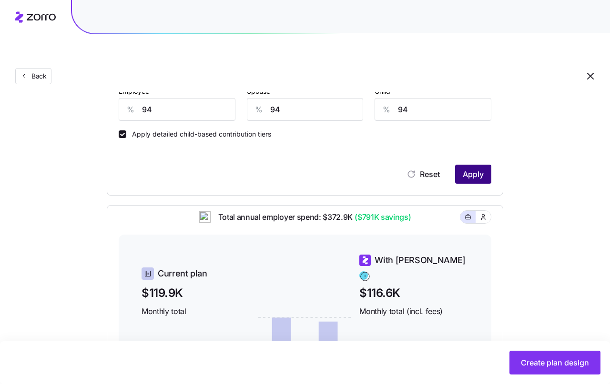
click at [472, 169] on span "Apply" at bounding box center [472, 174] width 21 height 11
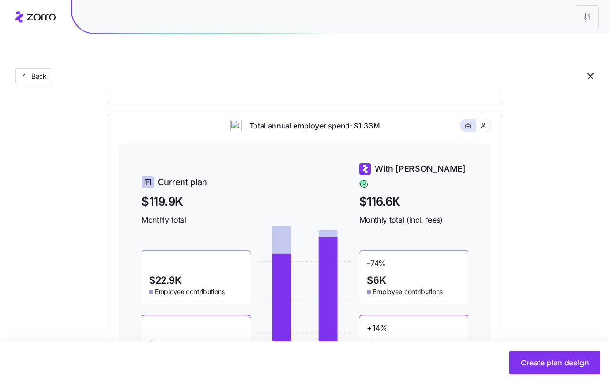
scroll to position [203, 0]
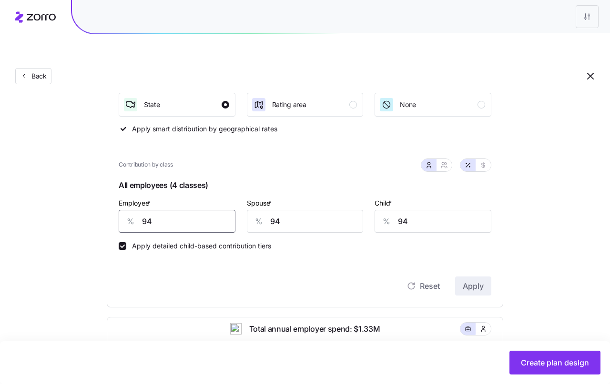
click at [203, 210] on input "94" at bounding box center [177, 221] width 117 height 23
type input "92"
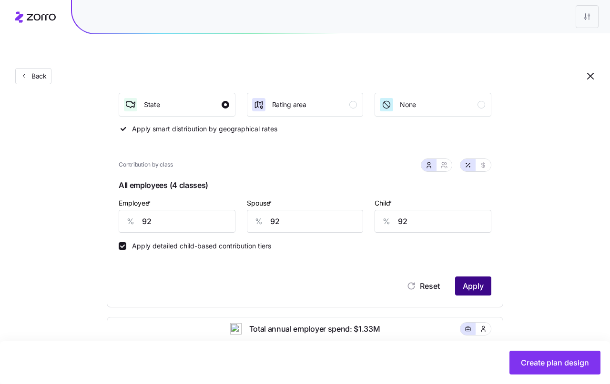
click at [459, 277] on button "Apply" at bounding box center [473, 286] width 36 height 19
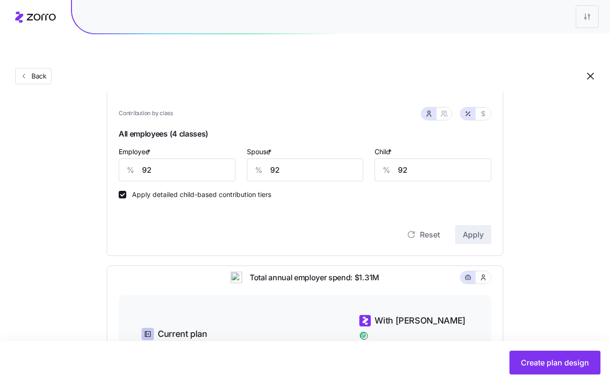
scroll to position [190, 0]
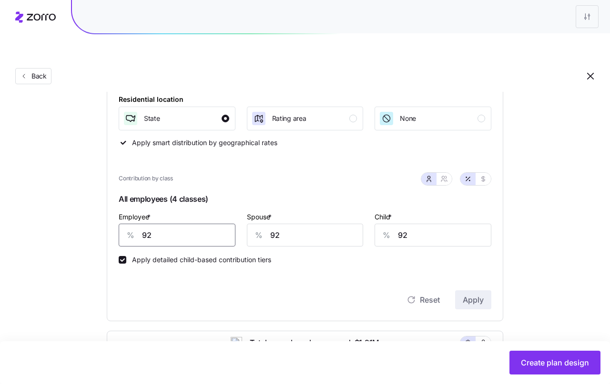
click at [167, 224] on input "92" at bounding box center [177, 235] width 117 height 23
click at [168, 224] on input "92" at bounding box center [177, 235] width 117 height 23
type input "90"
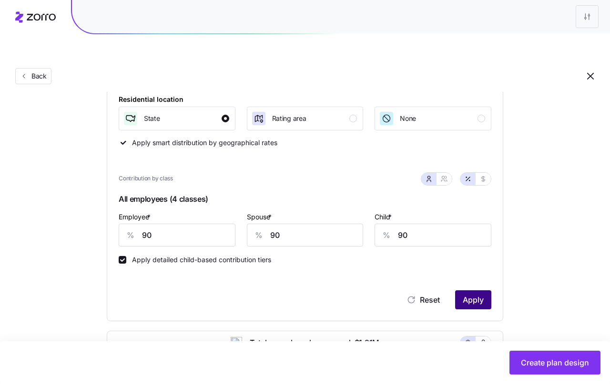
click at [486, 290] on button "Apply" at bounding box center [473, 299] width 36 height 19
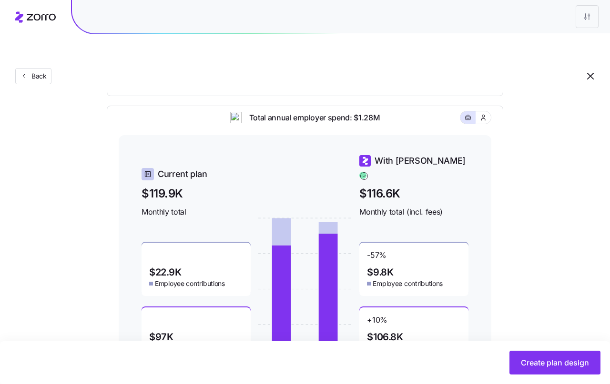
scroll to position [239, 0]
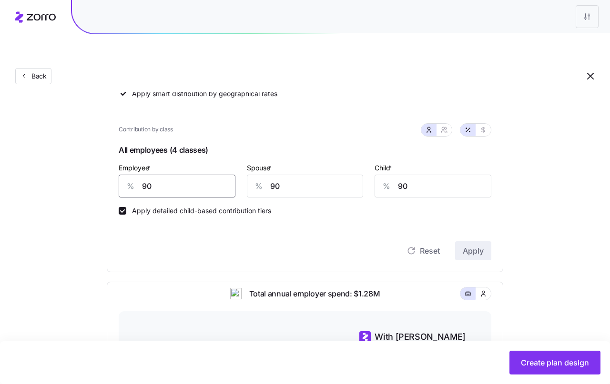
click at [177, 175] on input "90" at bounding box center [177, 186] width 117 height 23
type input "85"
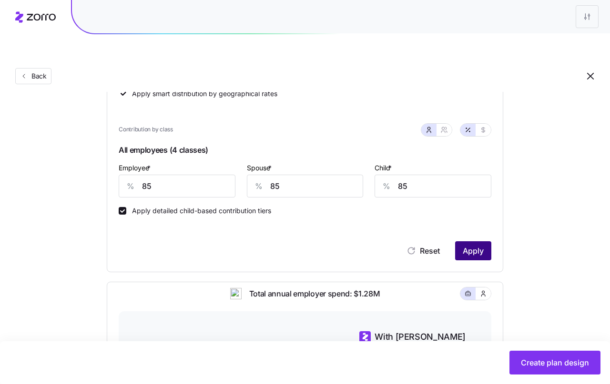
click at [481, 245] on span "Apply" at bounding box center [472, 250] width 21 height 11
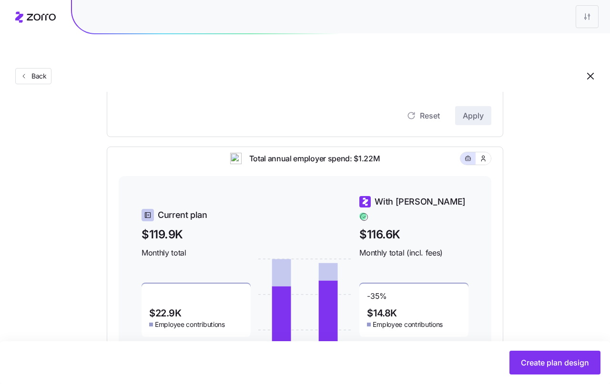
scroll to position [218, 0]
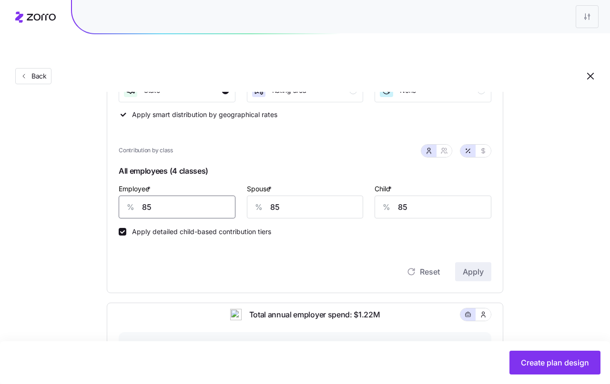
click at [179, 196] on input "85" at bounding box center [177, 207] width 117 height 23
type input "80"
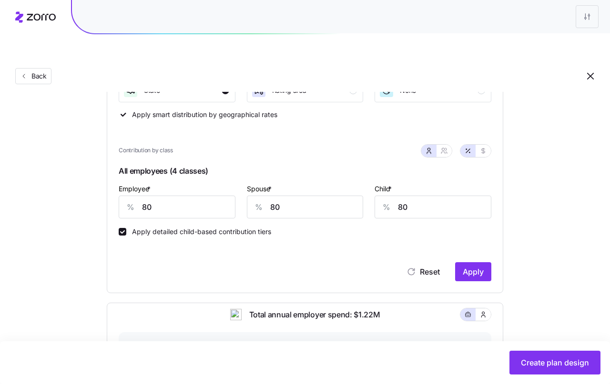
click at [450, 262] on div "Reset Apply" at bounding box center [305, 271] width 372 height 19
click at [451, 262] on div "Reset Apply" at bounding box center [305, 271] width 372 height 19
click at [465, 266] on span "Apply" at bounding box center [472, 271] width 21 height 11
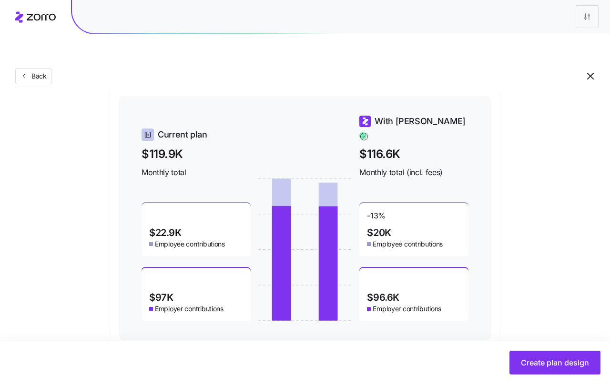
scroll to position [233, 0]
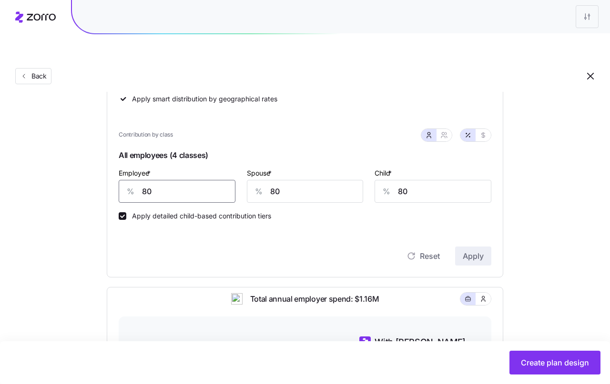
click at [217, 180] on input "80" at bounding box center [177, 191] width 117 height 23
type input "83"
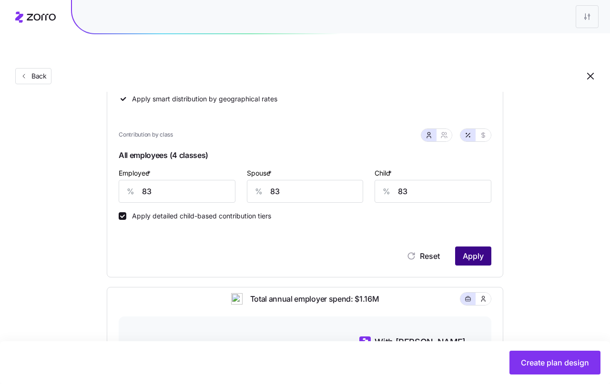
click at [464, 250] on span "Apply" at bounding box center [472, 255] width 21 height 11
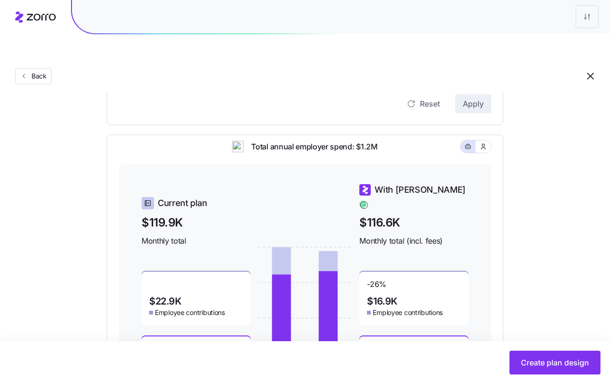
scroll to position [213, 0]
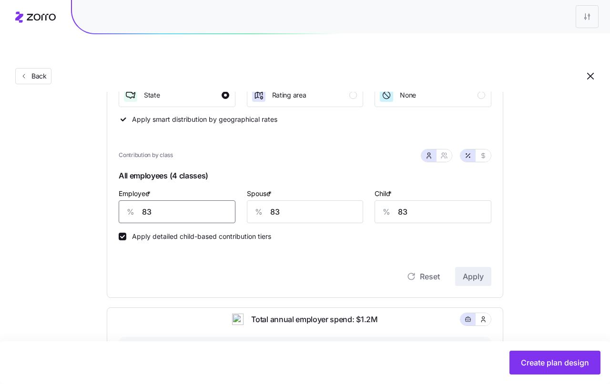
click at [210, 200] on input "83" at bounding box center [177, 211] width 117 height 23
type input "81"
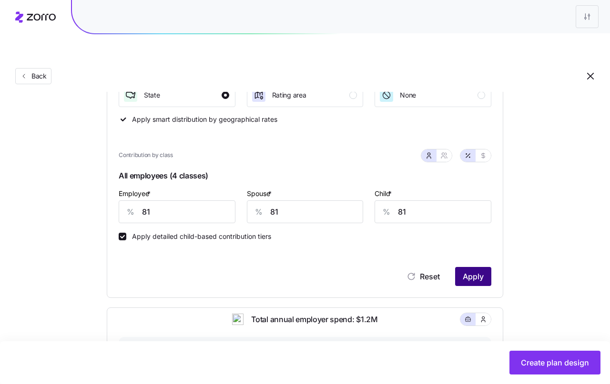
click at [479, 267] on button "Apply" at bounding box center [473, 276] width 36 height 19
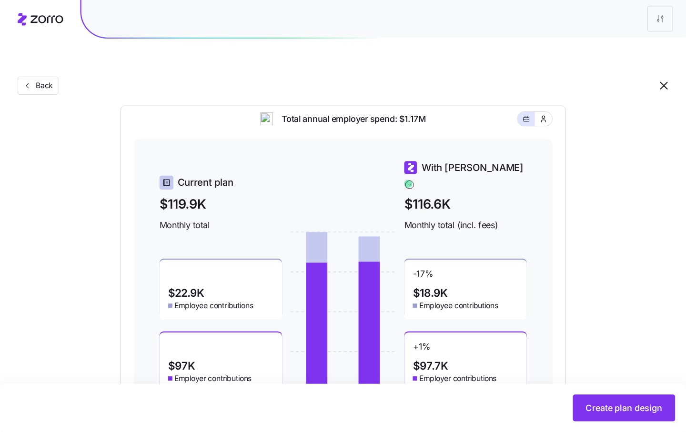
scroll to position [408, 0]
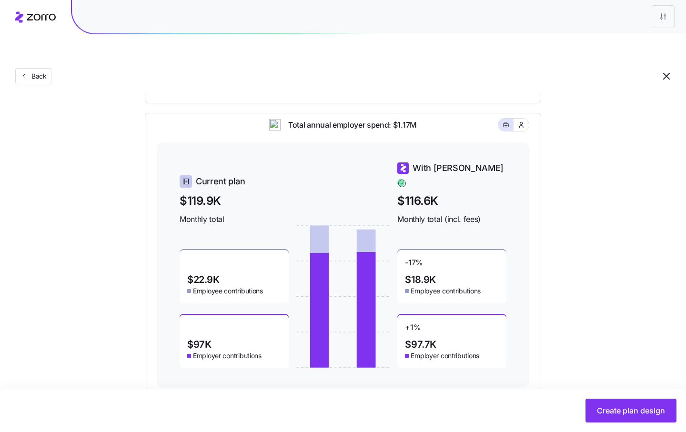
click at [580, 377] on main "Set your contribution Compliant Industry Generous Current Contribution Classes …" at bounding box center [343, 34] width 686 height 839
click at [585, 384] on button "Create plan design" at bounding box center [630, 411] width 91 height 24
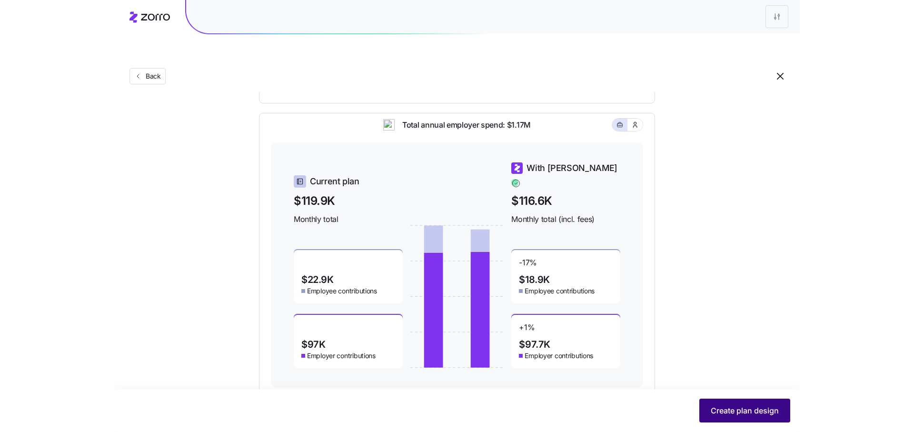
scroll to position [0, 0]
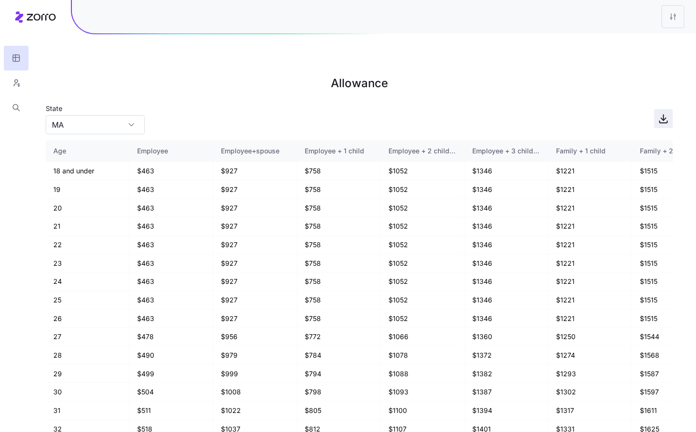
click at [619, 110] on span "button" at bounding box center [664, 119] width 18 height 18
click at [17, 82] on icon "button" at bounding box center [16, 83] width 9 height 10
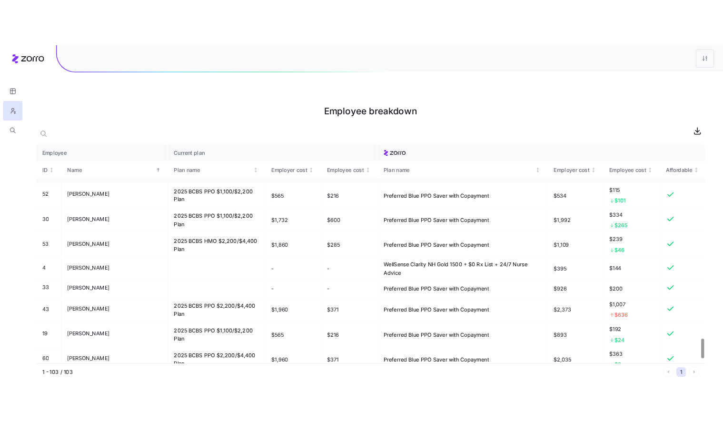
scroll to position [2766, 0]
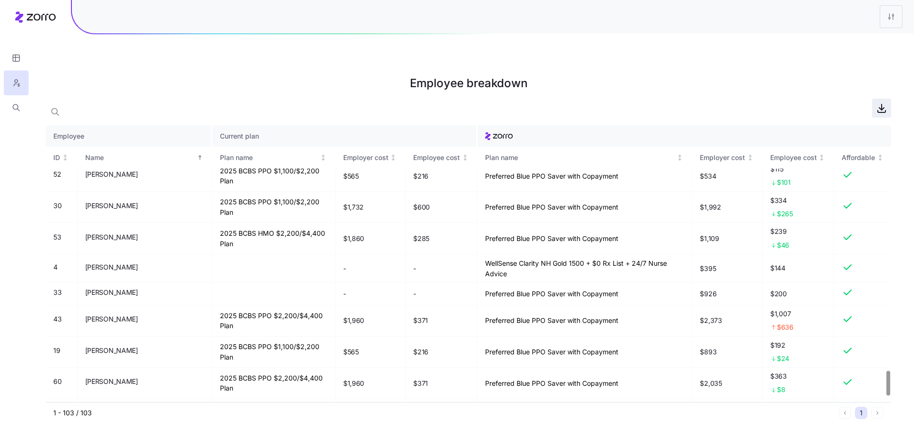
click at [619, 102] on icon "button" at bounding box center [881, 107] width 11 height 11
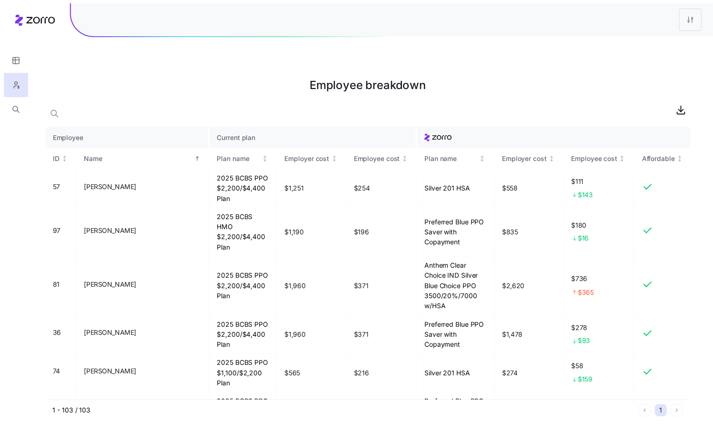
scroll to position [3706, 0]
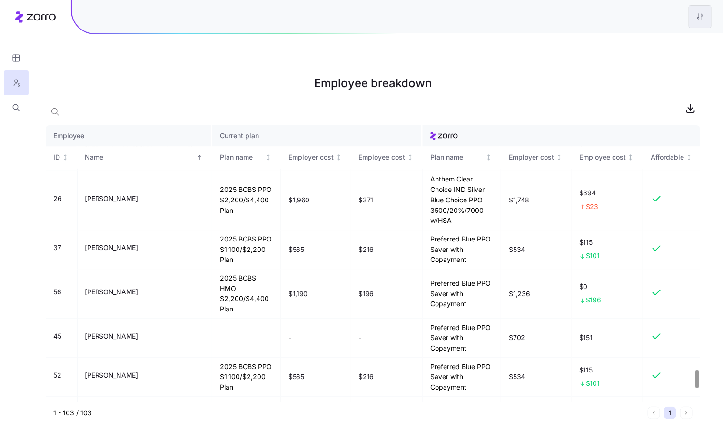
click at [619, 16] on html "Employee breakdown Employee Current plan ID Name Plan name Employer cost Employ…" at bounding box center [361, 264] width 723 height 528
click at [619, 41] on div "Edit plan design" at bounding box center [644, 42] width 50 height 10
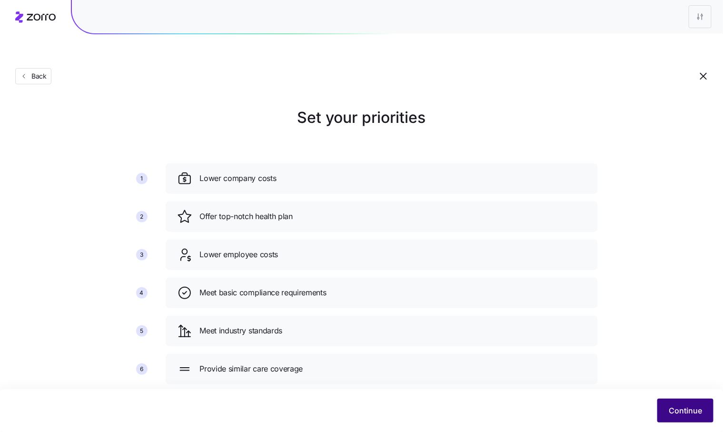
click at [619, 384] on span "Continue" at bounding box center [685, 410] width 33 height 11
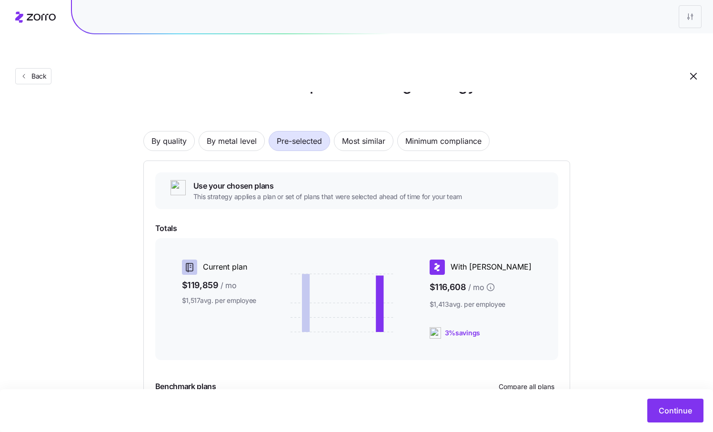
scroll to position [106, 0]
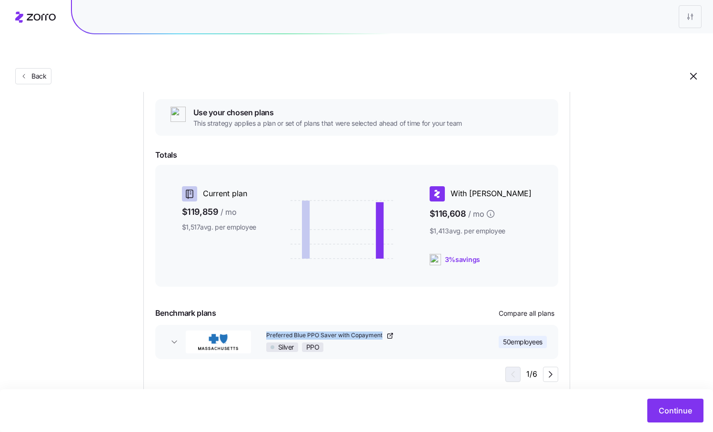
click at [388, 334] on icon "button" at bounding box center [389, 336] width 4 height 4
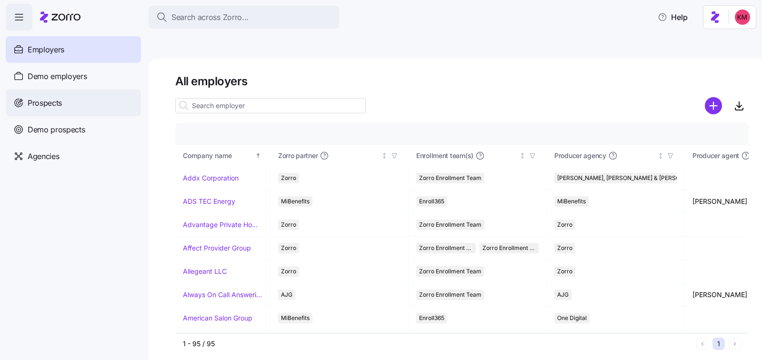
click at [57, 102] on span "Prospects" at bounding box center [45, 103] width 34 height 12
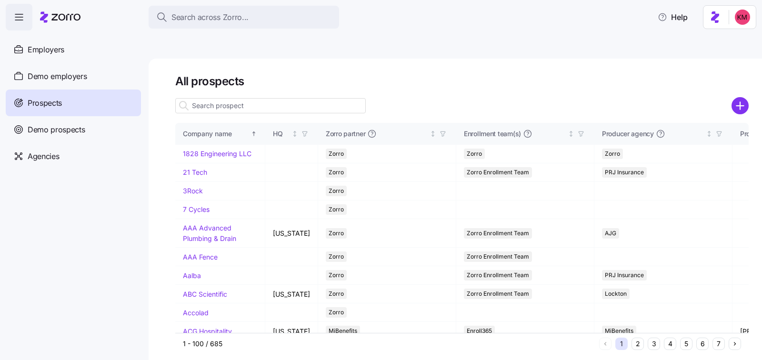
click at [704, 338] on button "6" at bounding box center [702, 344] width 12 height 12
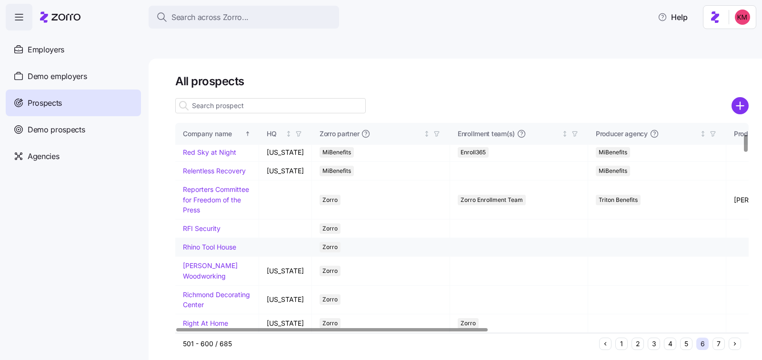
scroll to position [171, 0]
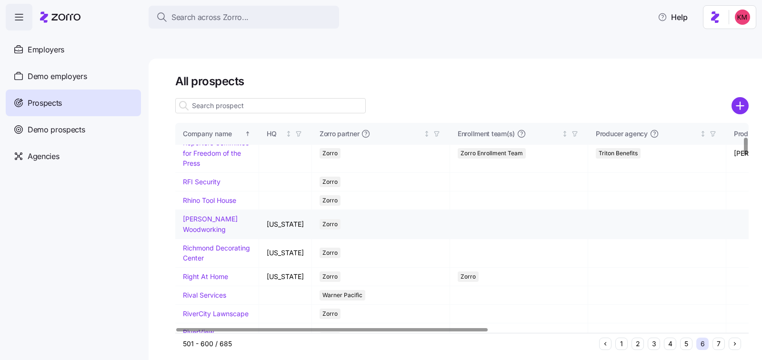
click at [197, 215] on link "[PERSON_NAME] Woodworking" at bounding box center [210, 224] width 55 height 19
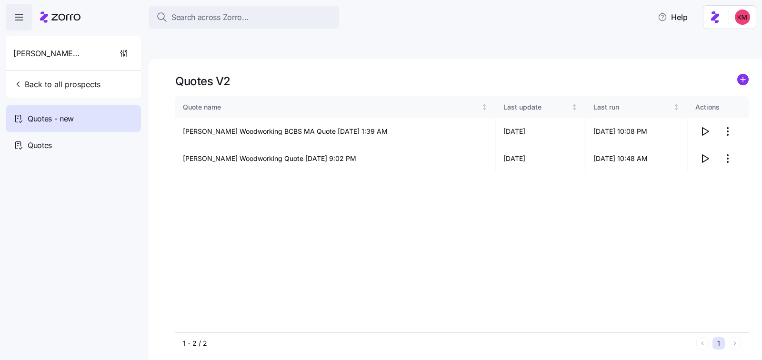
click at [757, 59] on div "Quotes V2 Quote name Last update Last run Actions [PERSON_NAME] Woodworking BCB…" at bounding box center [455, 221] width 613 height 324
click at [749, 59] on div "Quotes V2 Quote name Last update Last run Actions [PERSON_NAME] Woodworking BCB…" at bounding box center [455, 221] width 613 height 324
click at [745, 74] on circle "add icon" at bounding box center [743, 79] width 10 height 10
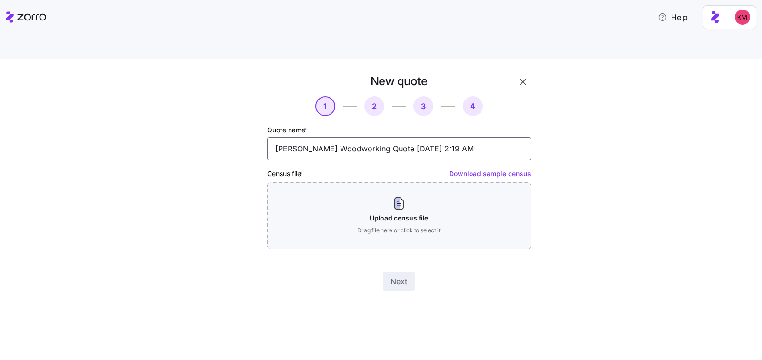
click at [356, 137] on input "[PERSON_NAME] Woodworking Quote [DATE] 2:19 AM" at bounding box center [399, 148] width 264 height 23
type input "[PERSON_NAME] Woodworking Tufts Quote [DATE] 2:19 AM"
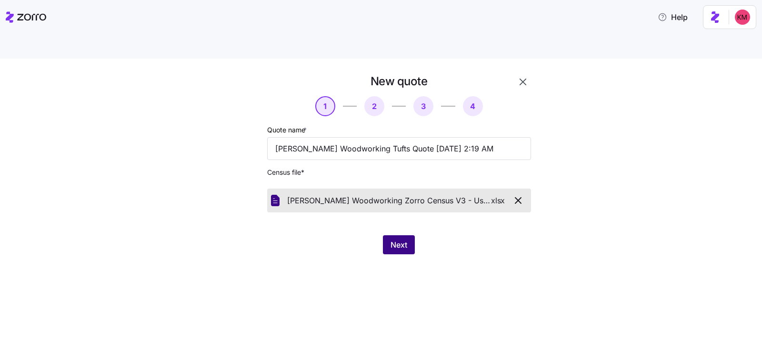
click at [402, 235] on button "Next" at bounding box center [399, 244] width 32 height 19
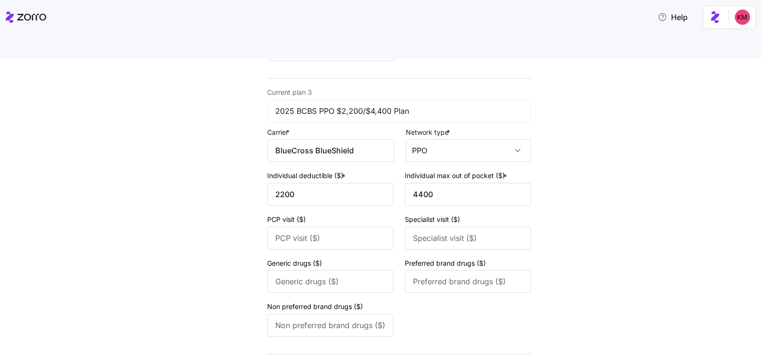
scroll to position [660, 0]
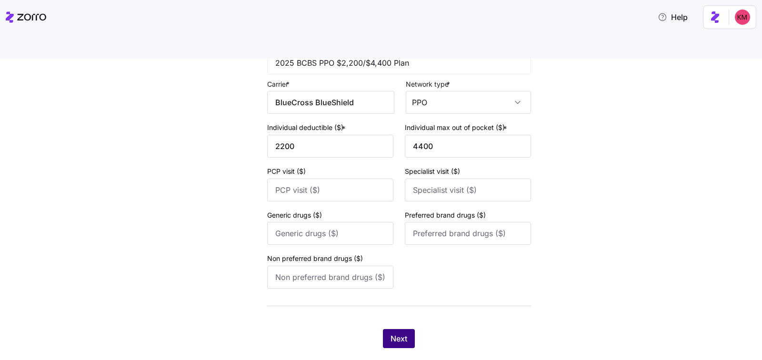
click at [400, 329] on button "Next" at bounding box center [399, 338] width 32 height 19
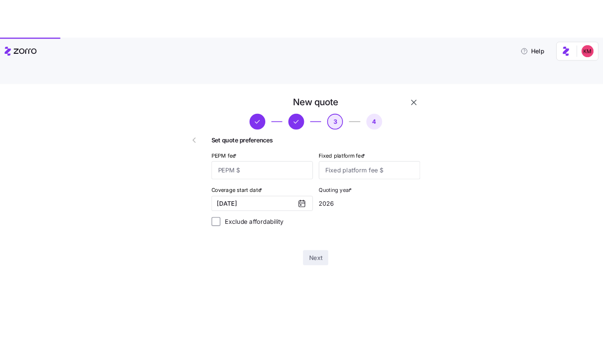
scroll to position [0, 0]
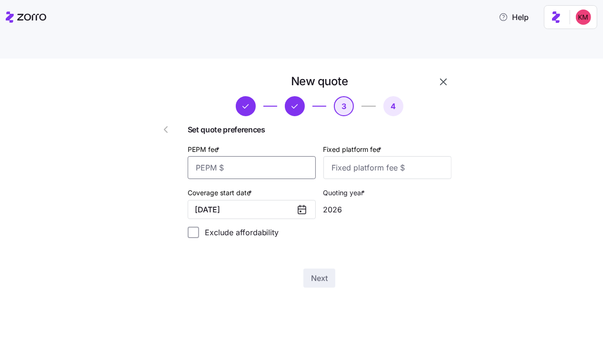
click at [284, 156] on input "PEPM fee *" at bounding box center [252, 167] width 128 height 23
type input "62"
type input "100"
click at [324, 272] on span "Next" at bounding box center [319, 277] width 17 height 11
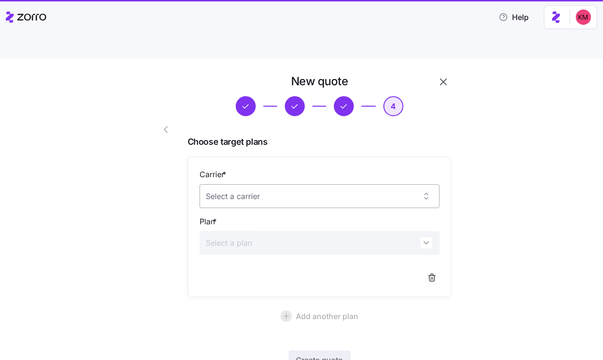
click at [295, 184] on input "Carrier *" at bounding box center [320, 196] width 240 height 24
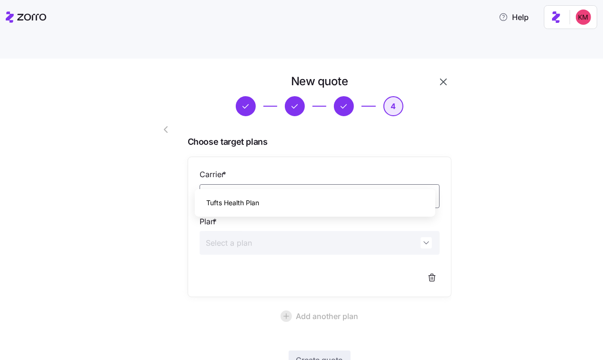
click at [295, 205] on div "Tufts Health Plan" at bounding box center [315, 203] width 233 height 20
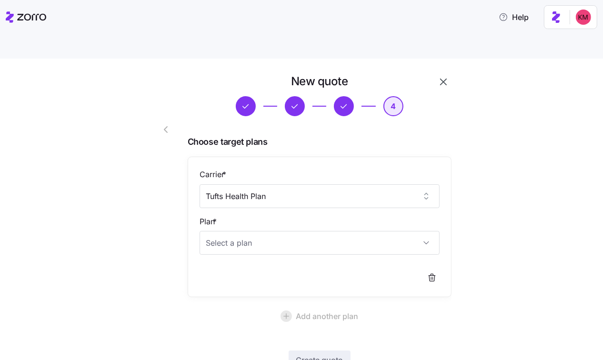
type input "Tufts Health Plan"
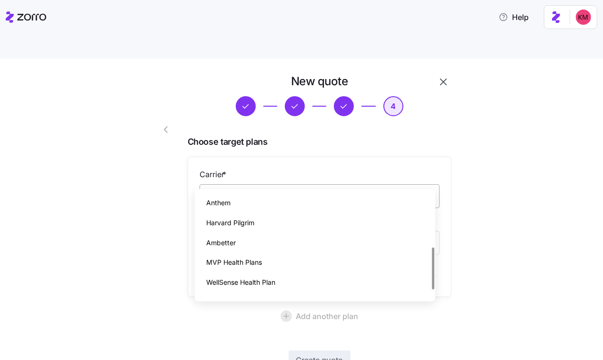
scroll to position [133, 0]
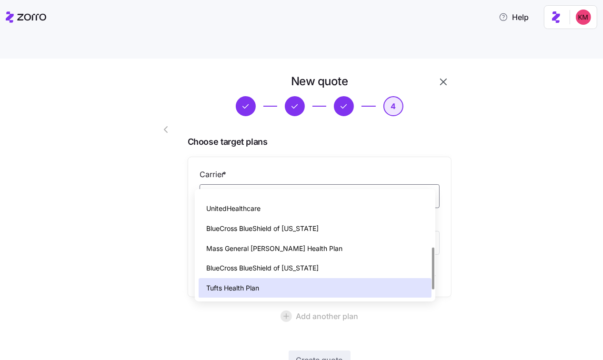
click at [536, 214] on div "New quote 4 Choose target plans Carrier * Tufts Health Plan Plan * Add another …" at bounding box center [308, 242] width 563 height 336
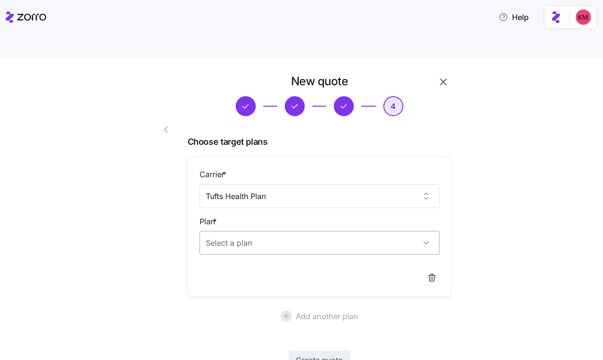
click at [336, 231] on input "Plan *" at bounding box center [320, 243] width 240 height 24
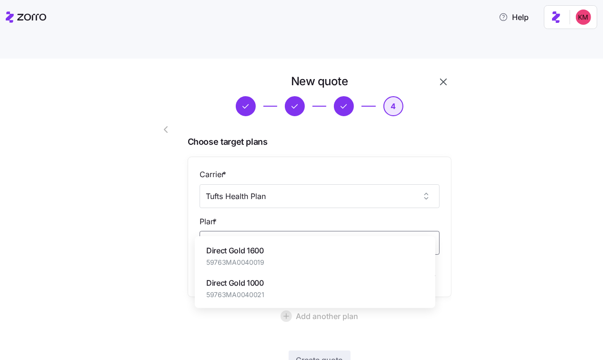
type input "direct gol"
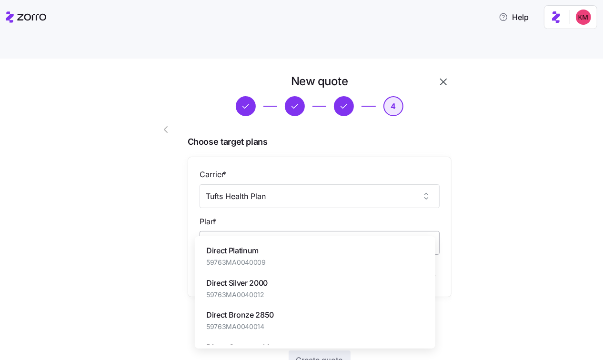
click at [292, 231] on input "Plan *" at bounding box center [320, 243] width 240 height 24
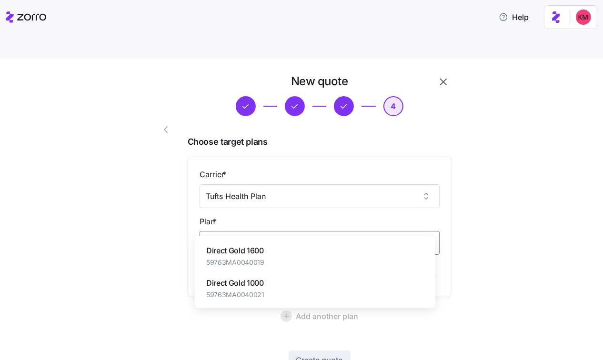
click at [281, 283] on div "Direct Gold 1000 59763MA0040021" at bounding box center [315, 288] width 233 height 32
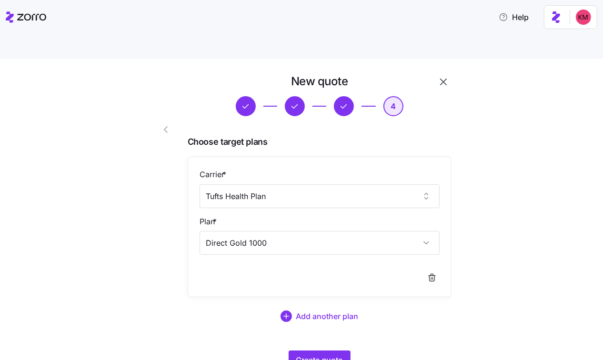
type input "Direct Gold 1000"
click at [326, 357] on div "New quote 4 Choose target plans Carrier * Tufts Health Plan Plan * Direct Gold …" at bounding box center [307, 228] width 333 height 308
click at [315, 354] on span "Create quote" at bounding box center [319, 359] width 47 height 11
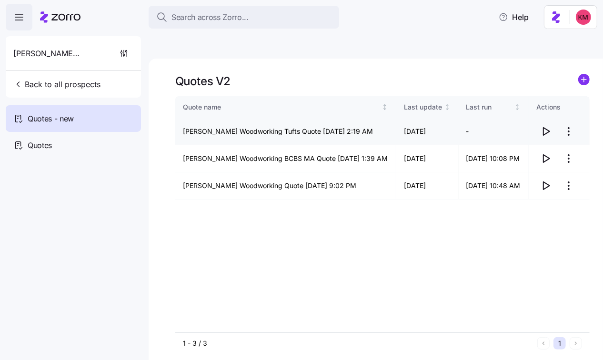
click at [548, 126] on icon "button" at bounding box center [545, 131] width 11 height 11
click at [60, 81] on span "Back to all prospects" at bounding box center [56, 84] width 87 height 11
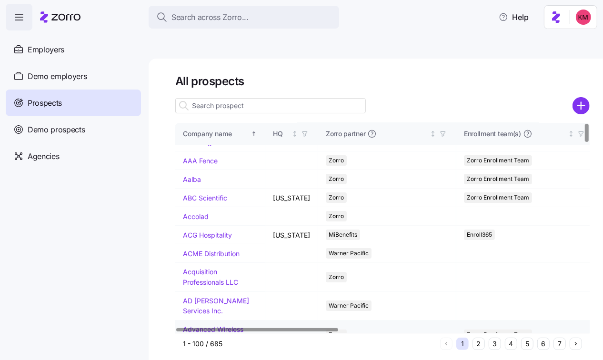
scroll to position [199, 0]
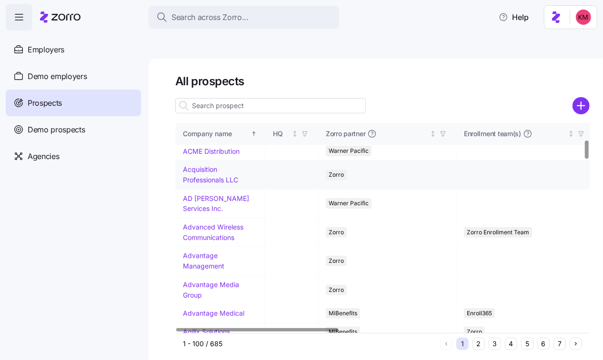
click at [212, 160] on td "Acquisition Professionals LLC" at bounding box center [220, 174] width 90 height 29
click at [212, 165] on link "Acquisition Professionals LLC" at bounding box center [210, 174] width 55 height 19
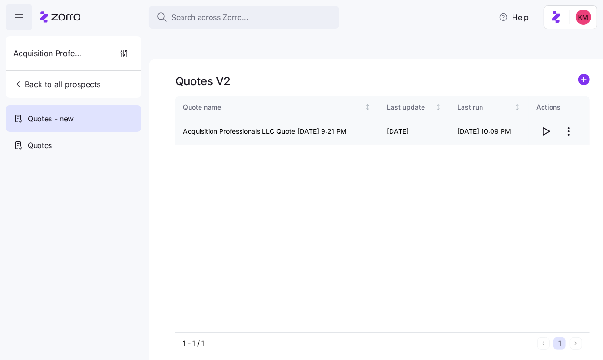
click at [548, 126] on icon "button" at bounding box center [545, 131] width 11 height 11
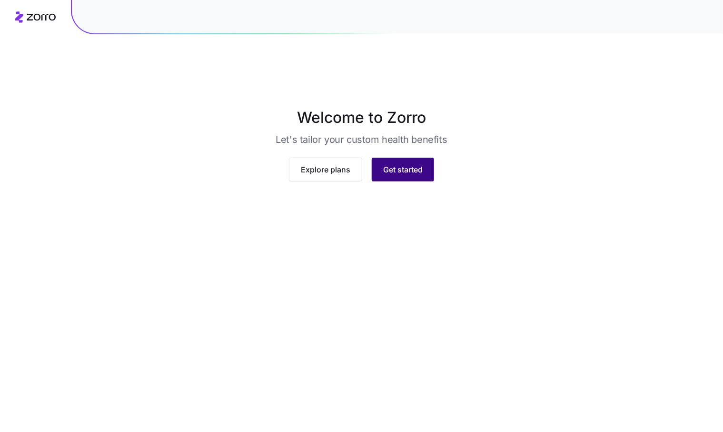
click at [409, 175] on span "Get started" at bounding box center [403, 169] width 40 height 11
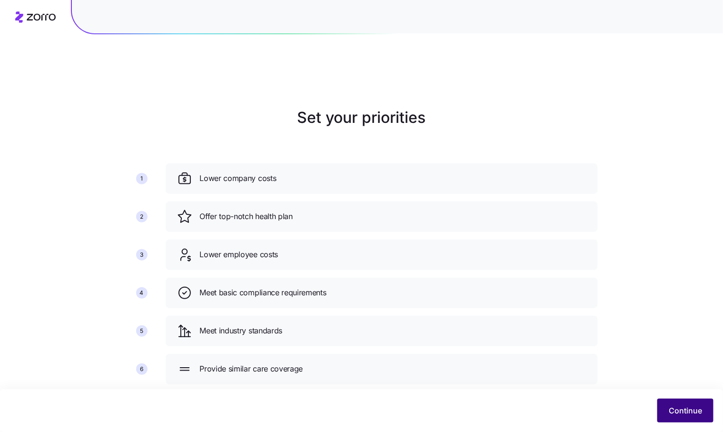
click at [678, 400] on button "Continue" at bounding box center [686, 411] width 56 height 24
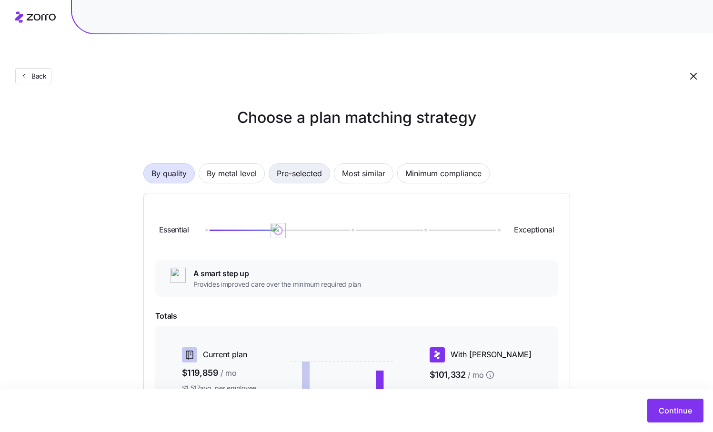
click at [285, 164] on span "Pre-selected" at bounding box center [299, 173] width 45 height 19
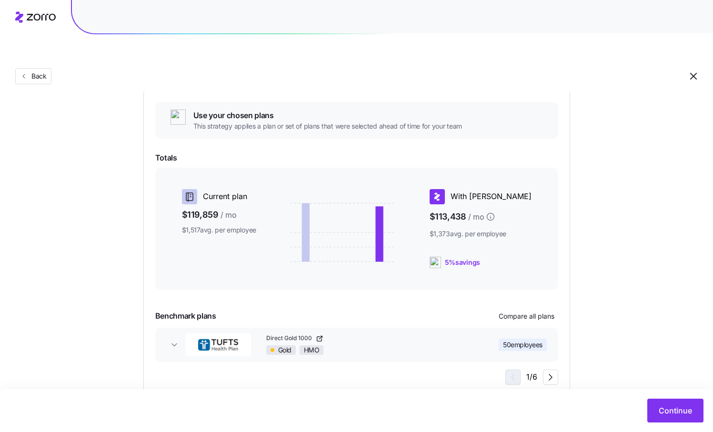
scroll to position [106, 0]
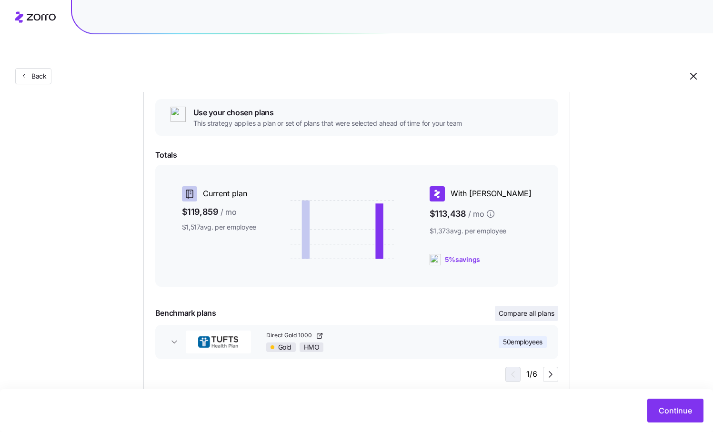
click at [536, 309] on span "Compare all plans" at bounding box center [527, 314] width 56 height 10
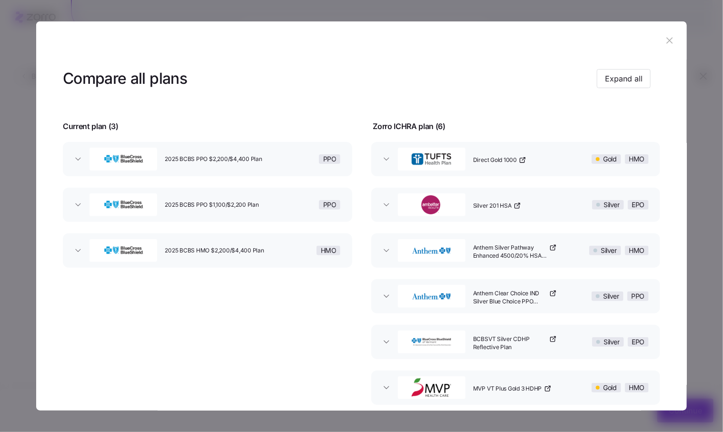
click at [670, 31] on header at bounding box center [361, 40] width 651 height 38
click at [669, 35] on button "button" at bounding box center [669, 40] width 15 height 15
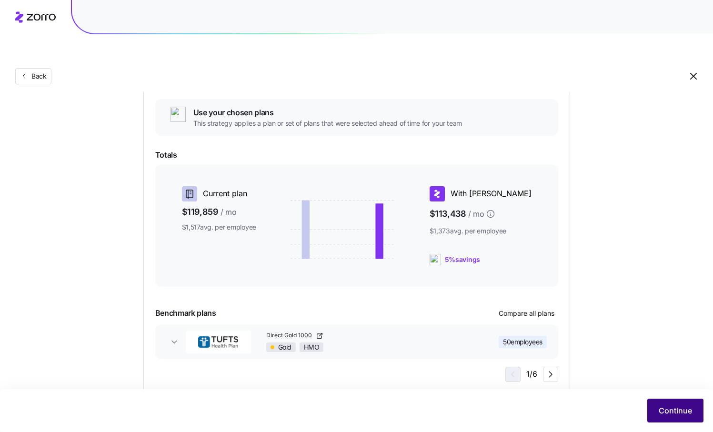
click at [675, 405] on span "Continue" at bounding box center [675, 410] width 33 height 11
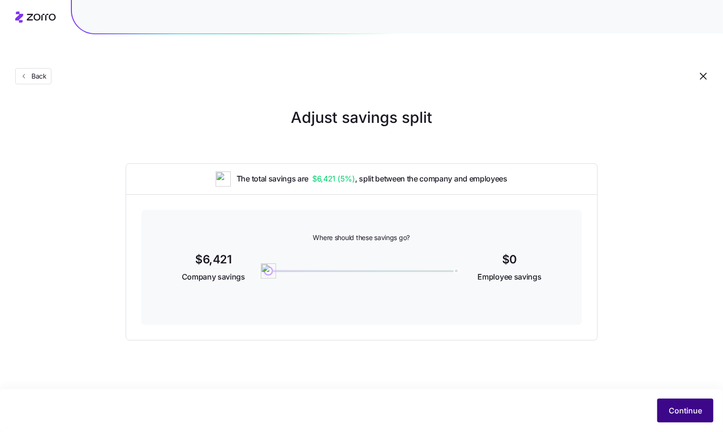
click at [674, 400] on button "Continue" at bounding box center [686, 411] width 56 height 24
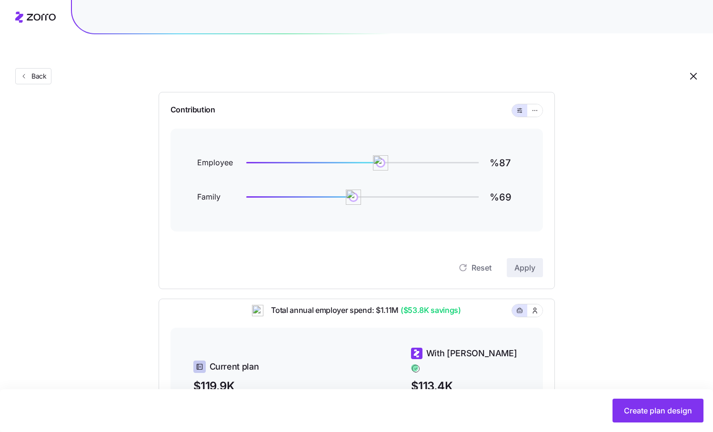
scroll to position [94, 0]
click at [503, 151] on input "%87" at bounding box center [503, 162] width 27 height 23
type input "%83"
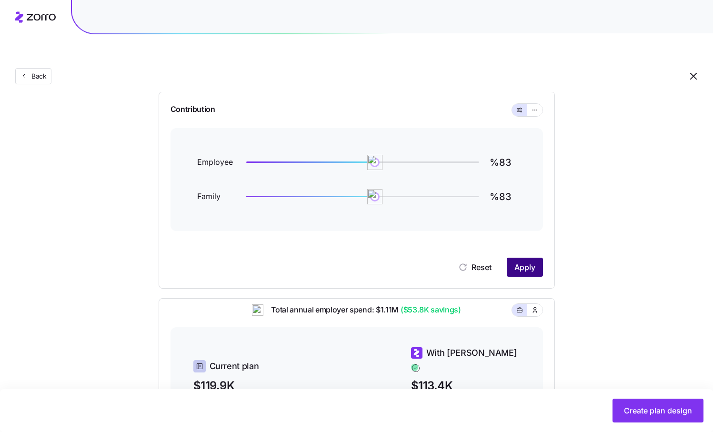
click at [529, 261] on span "Apply" at bounding box center [524, 266] width 21 height 11
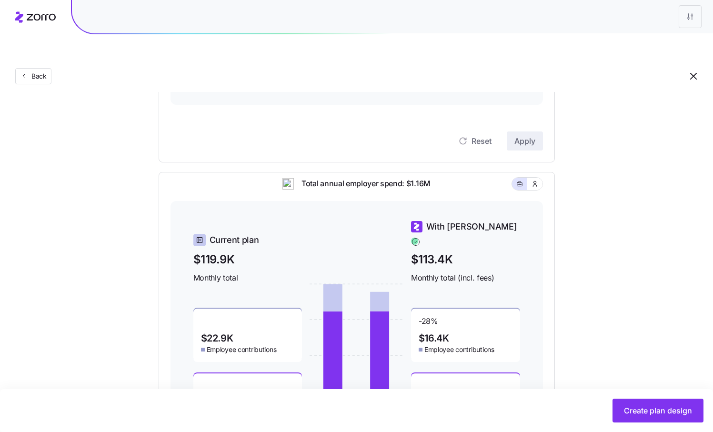
scroll to position [278, 0]
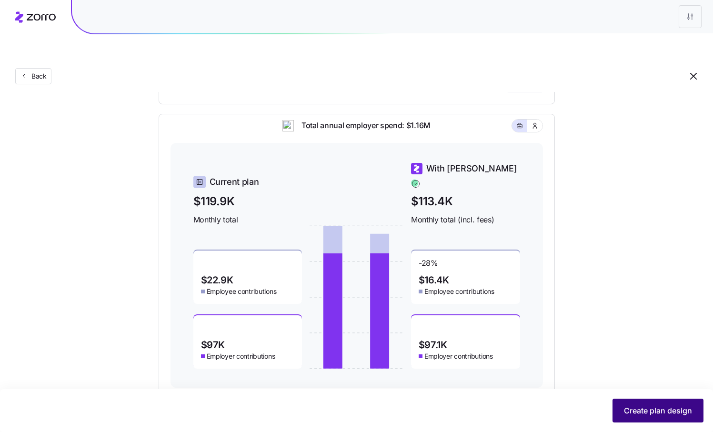
click at [673, 405] on button "Create plan design" at bounding box center [657, 411] width 91 height 24
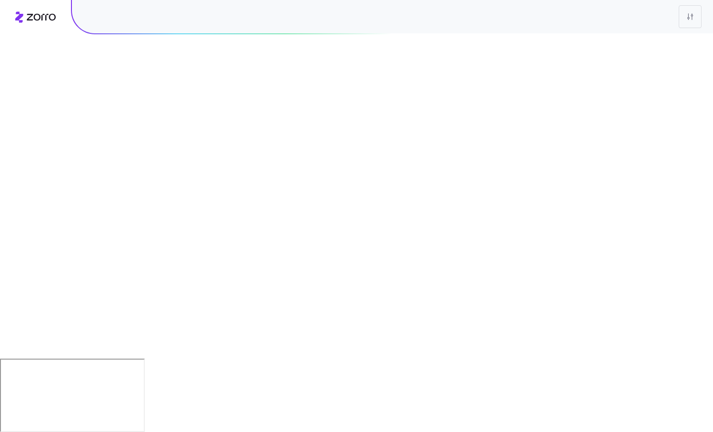
scroll to position [0, 0]
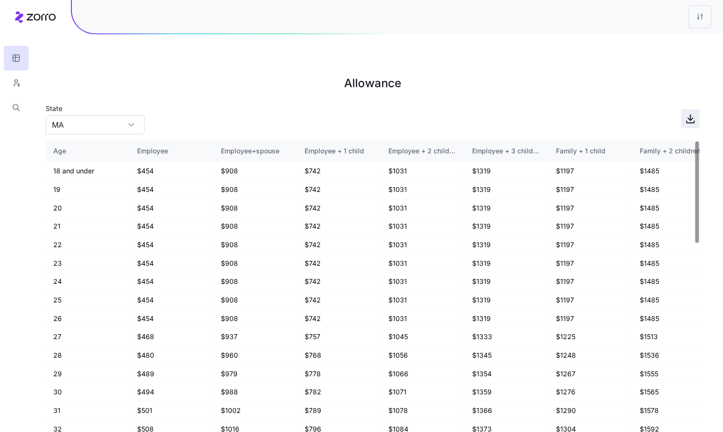
click at [690, 113] on icon "button" at bounding box center [690, 118] width 11 height 11
click at [8, 80] on button "button" at bounding box center [16, 82] width 25 height 25
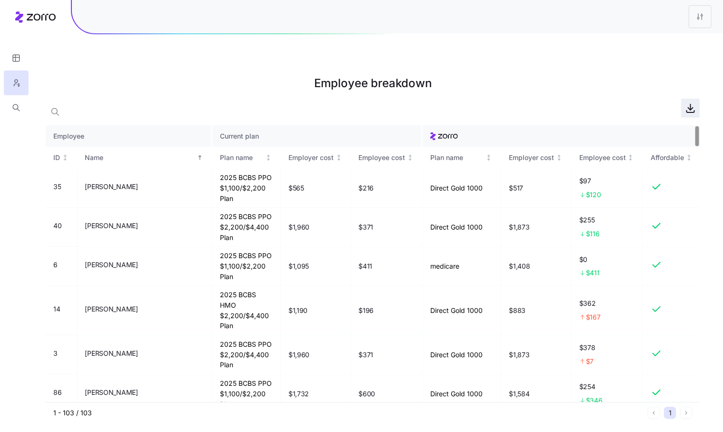
click at [683, 99] on span "button" at bounding box center [691, 108] width 18 height 18
click at [706, 14] on html "Employee breakdown Employee Current plan ID Name Plan name Employer cost Employ…" at bounding box center [361, 264] width 723 height 528
click at [678, 34] on div "Edit plan design" at bounding box center [662, 41] width 95 height 15
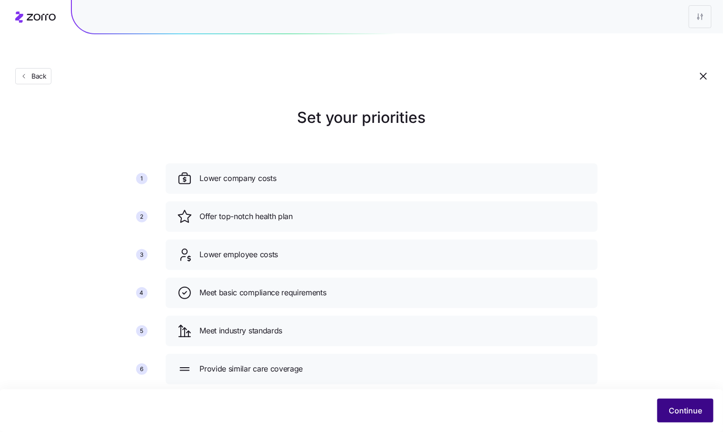
click at [684, 404] on button "Continue" at bounding box center [686, 411] width 56 height 24
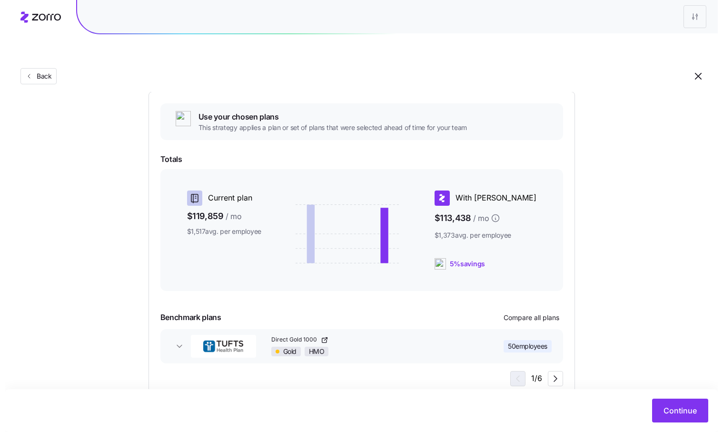
scroll to position [106, 0]
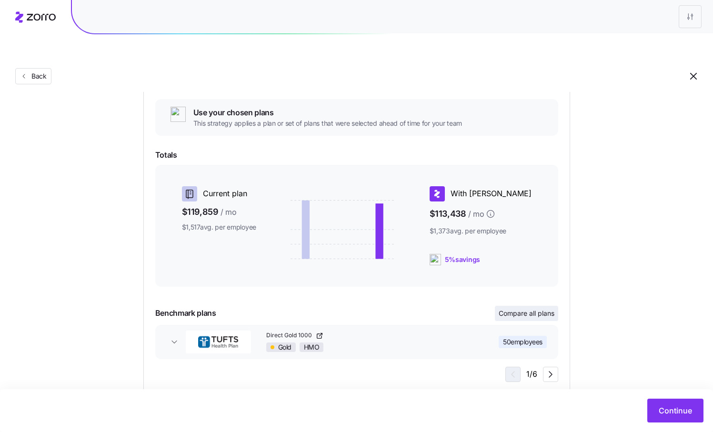
click at [525, 306] on button "Compare all plans" at bounding box center [526, 313] width 63 height 15
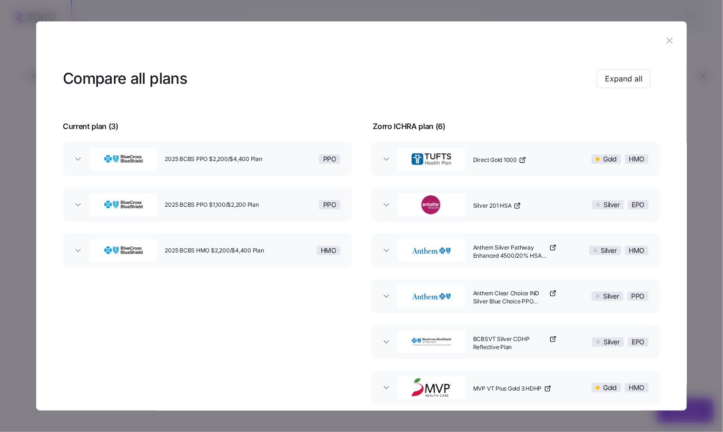
click at [520, 160] on icon "button" at bounding box center [522, 160] width 4 height 4
